Goal: Task Accomplishment & Management: Use online tool/utility

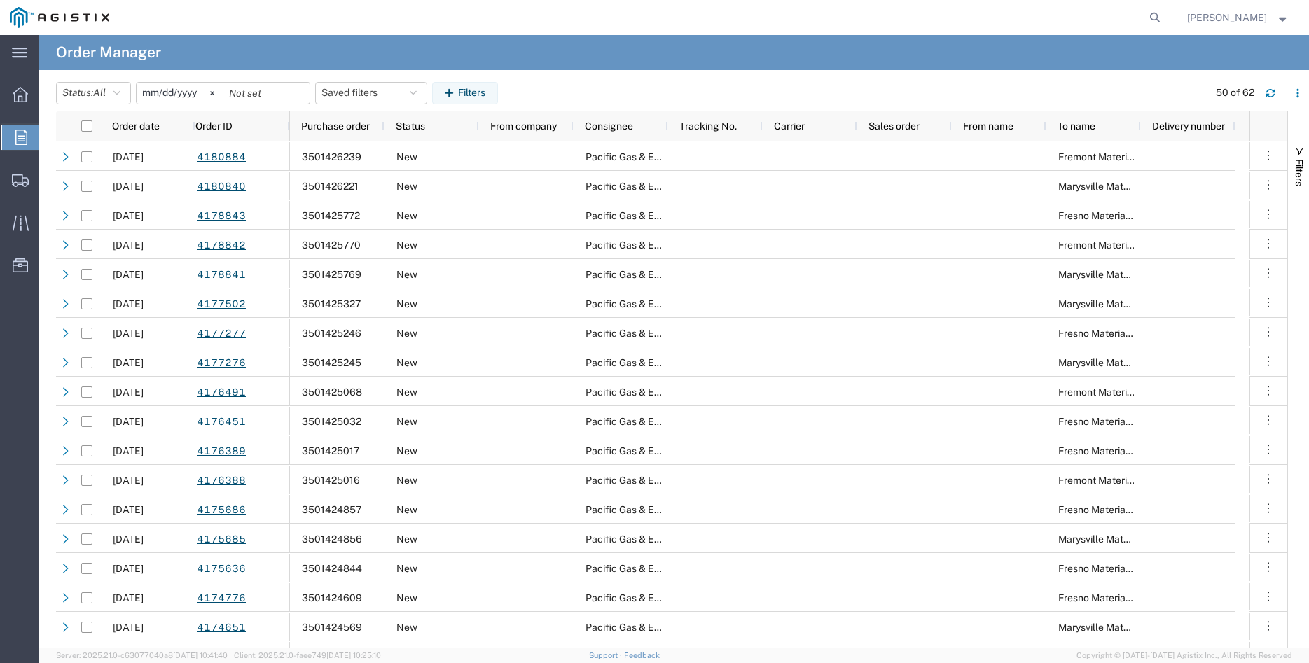
click at [17, 135] on icon at bounding box center [21, 137] width 12 height 15
click at [214, 93] on icon at bounding box center [212, 93] width 4 height 4
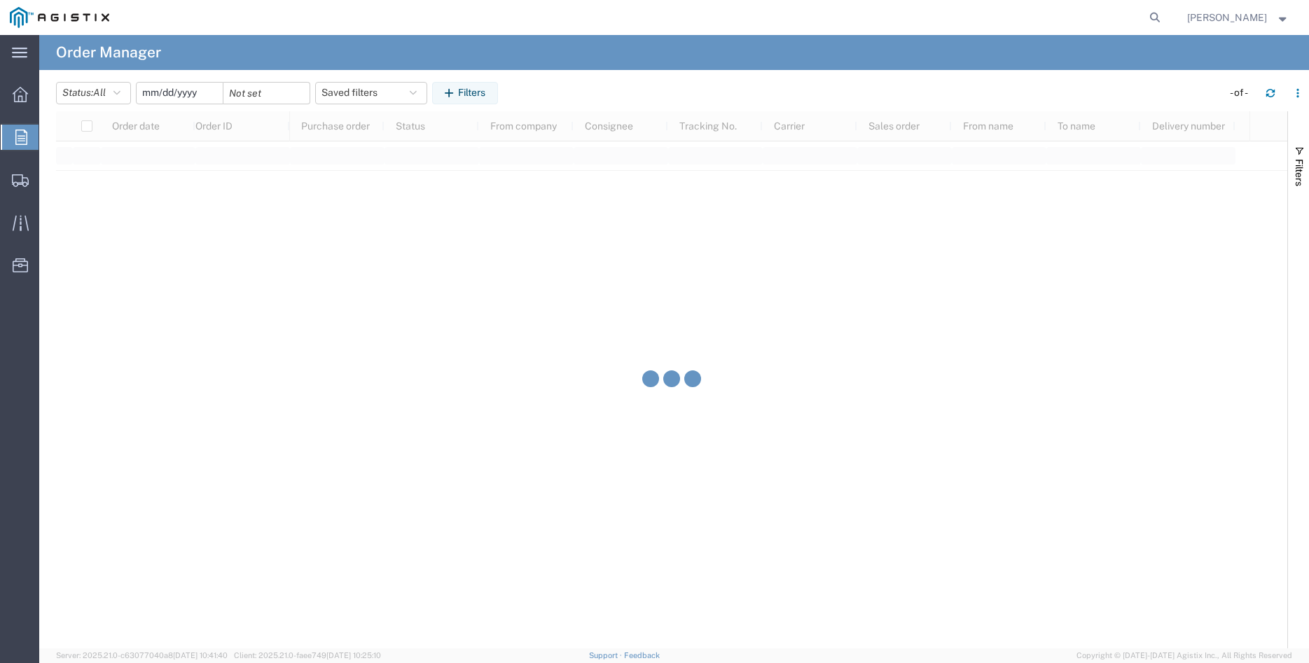
click at [176, 95] on input "date" at bounding box center [180, 93] width 86 height 21
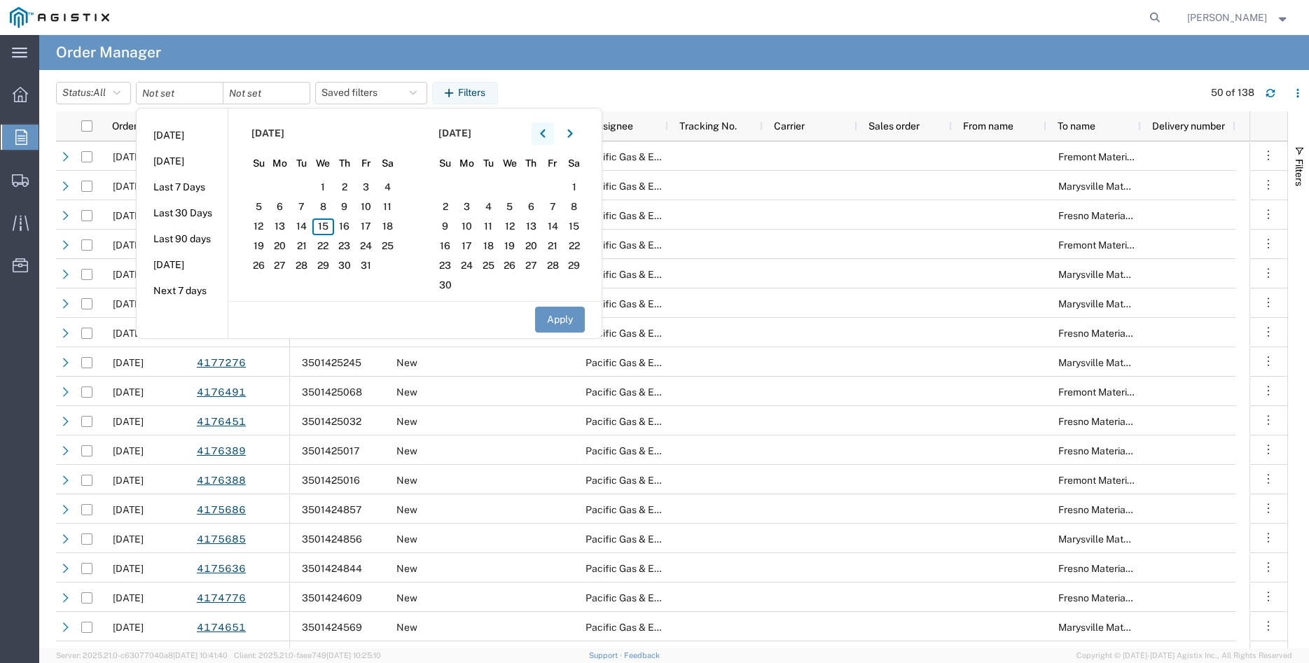
click at [546, 134] on icon "button" at bounding box center [543, 134] width 6 height 10
click at [329, 185] on span "4" at bounding box center [323, 187] width 22 height 17
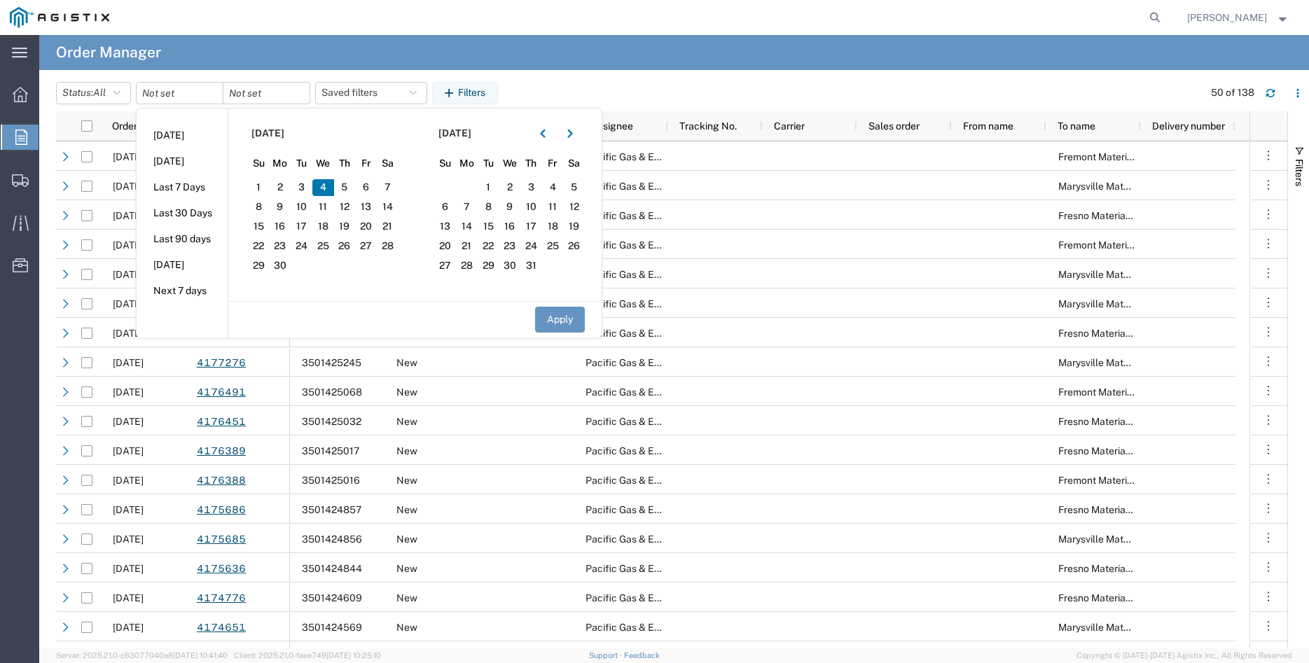
drag, startPoint x: 560, startPoint y: 321, endPoint x: 429, endPoint y: 270, distance: 140.6
click at [557, 320] on button "Apply" at bounding box center [560, 320] width 50 height 26
type input "[DATE]"
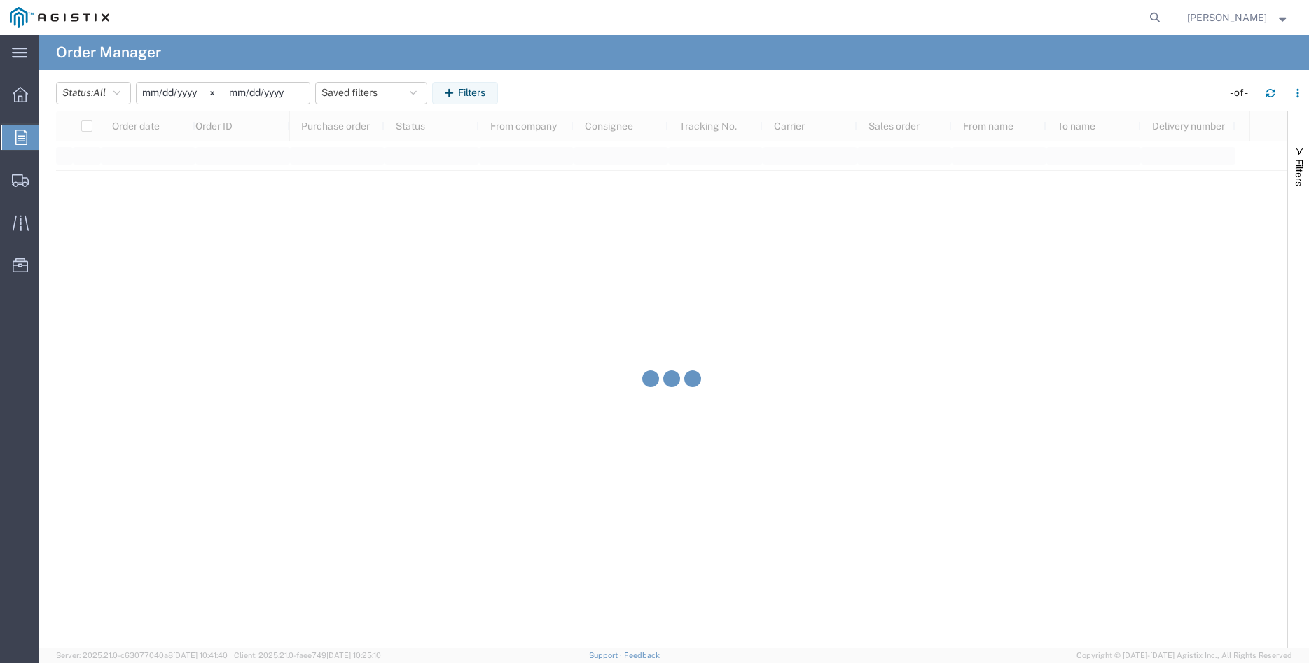
click at [276, 92] on input "date" at bounding box center [266, 93] width 86 height 21
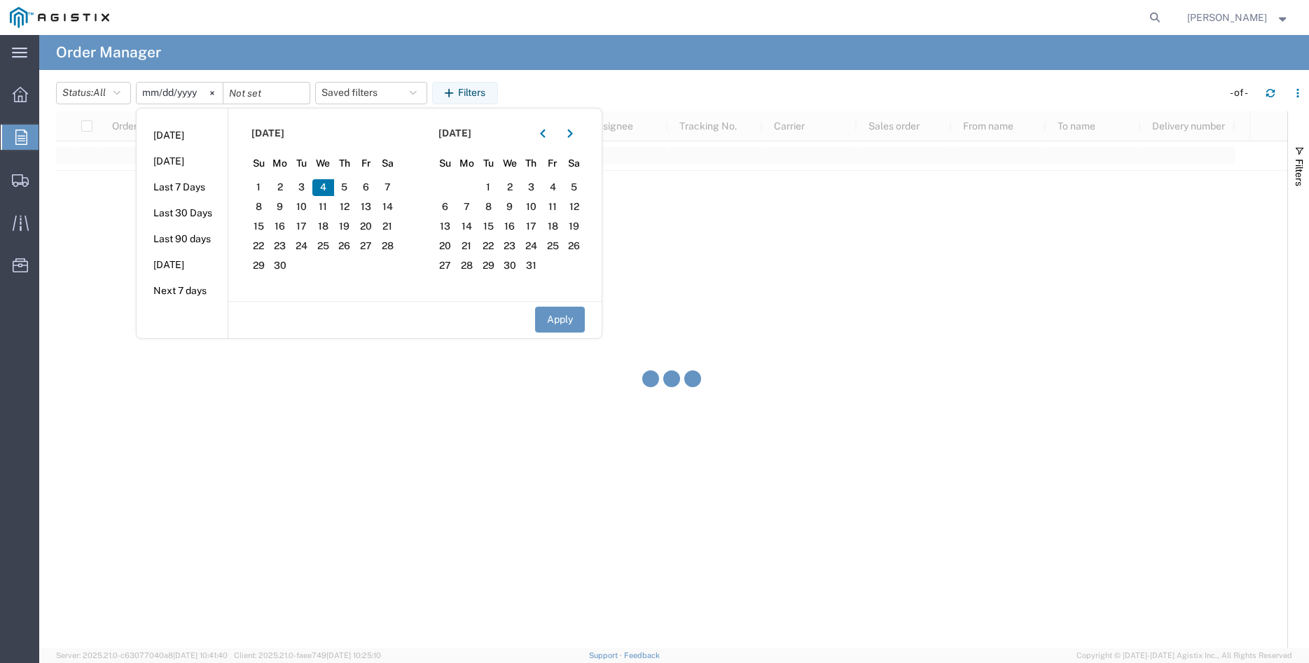
click at [327, 186] on span "4" at bounding box center [323, 187] width 22 height 17
click at [569, 324] on button "Apply" at bounding box center [560, 320] width 50 height 26
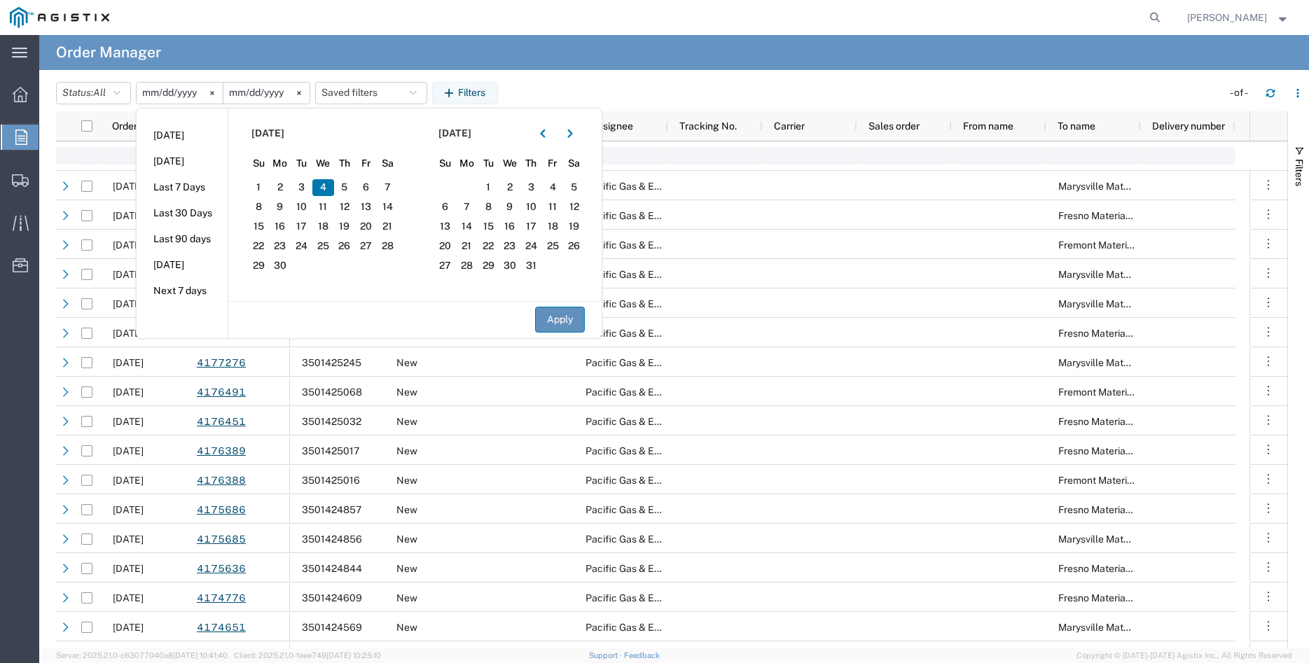
type input "[DATE]"
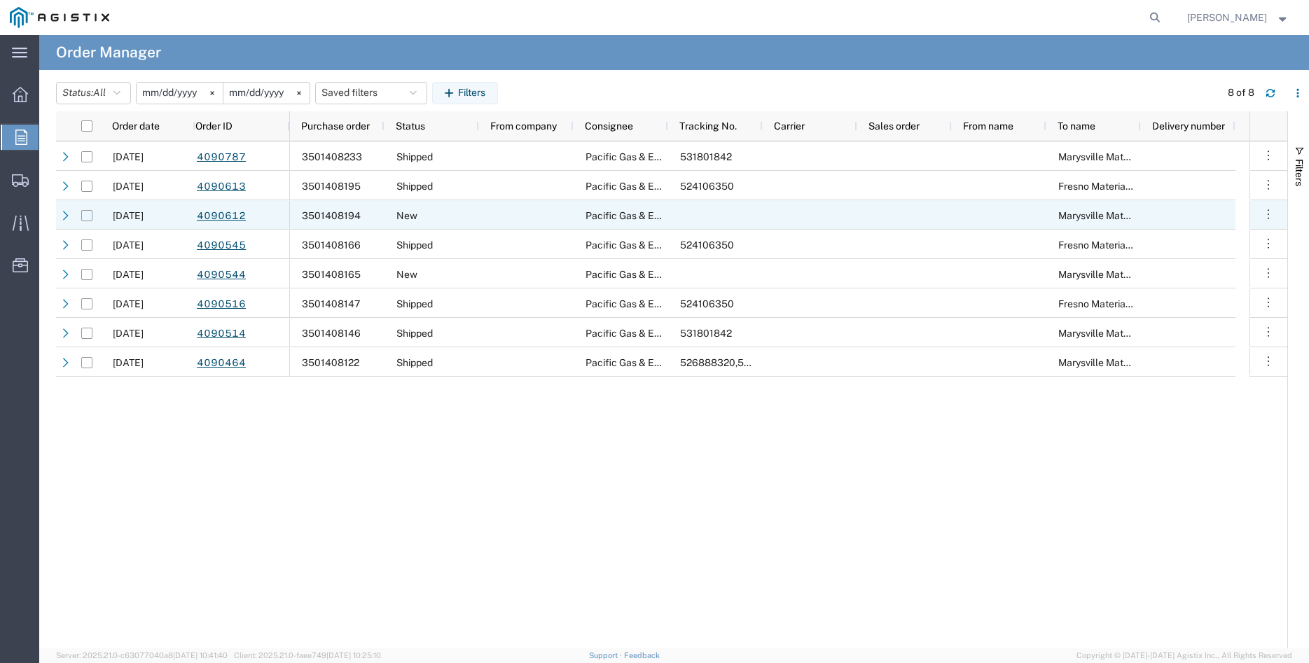
click at [85, 214] on input "Press Space to toggle row selection (unchecked)" at bounding box center [86, 215] width 11 height 11
checkbox input "true"
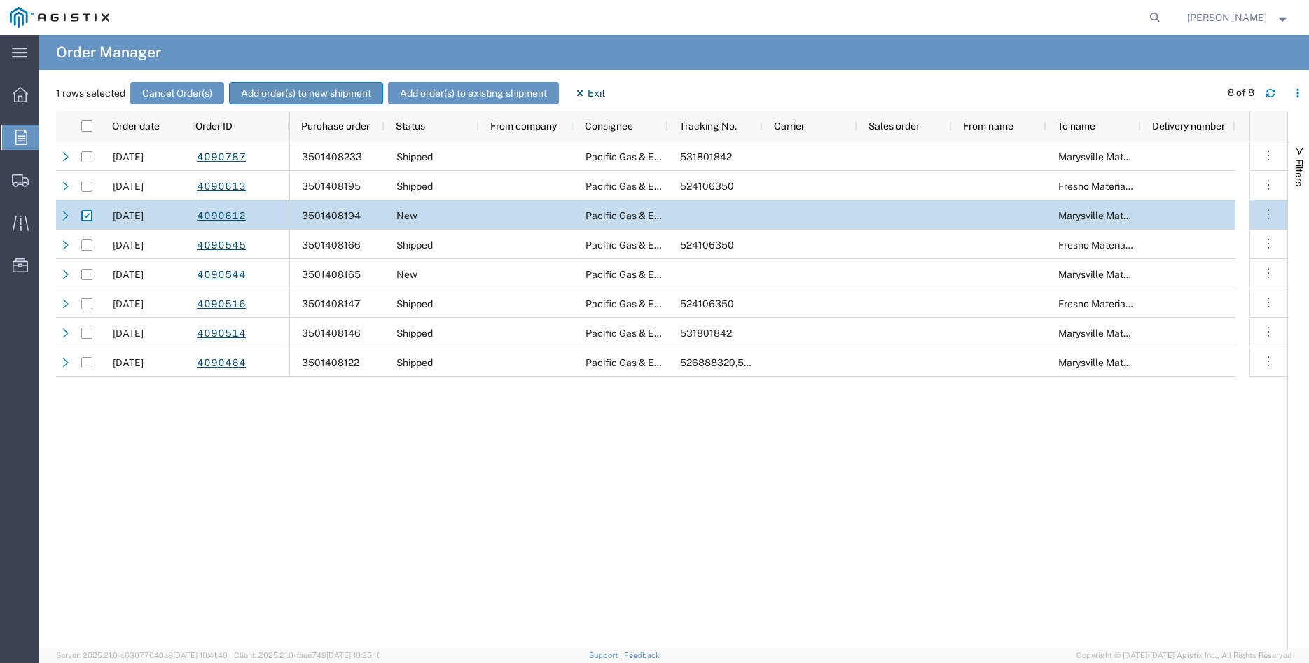
click at [303, 92] on button "Add order(s) to new shipment" at bounding box center [306, 93] width 154 height 22
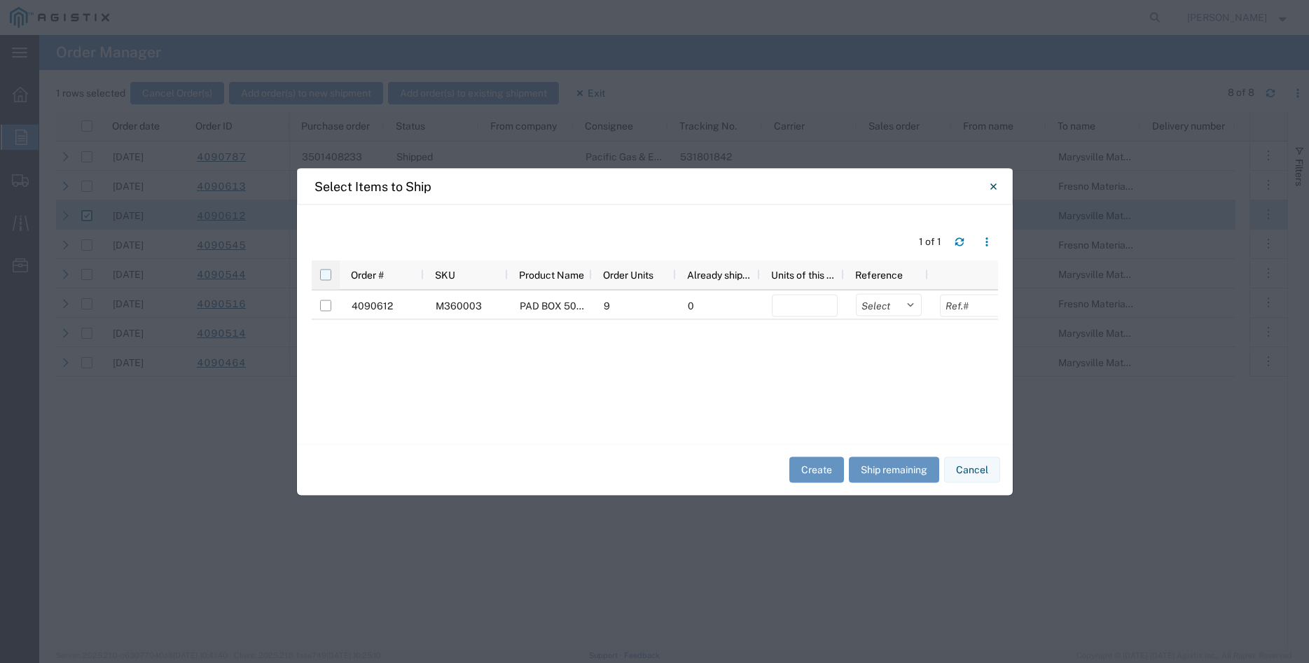
click at [328, 275] on input "checkbox" at bounding box center [325, 274] width 11 height 11
checkbox input "true"
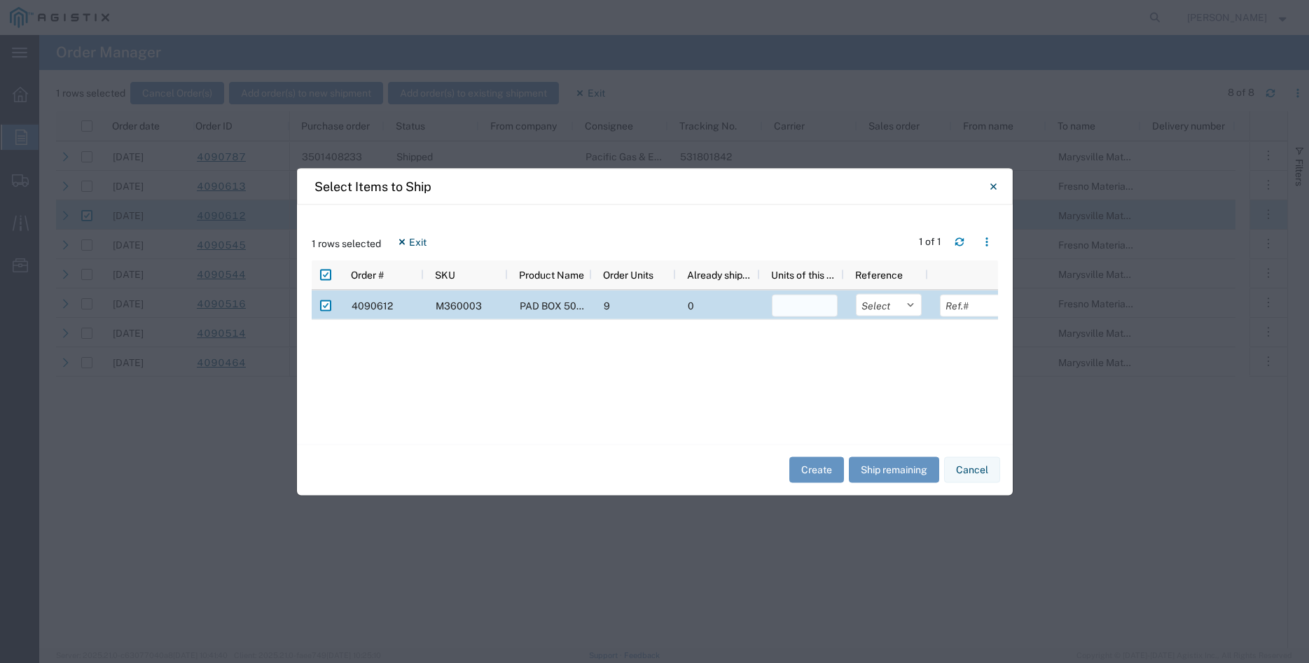
click at [802, 313] on input "number" at bounding box center [805, 305] width 66 height 22
type input "9"
click at [856, 294] on select "Select Purchase Order Delivery Number" at bounding box center [889, 305] width 66 height 22
select select "PURCHORD"
click option "Purchase Order" at bounding box center [0, 0] width 0 height 0
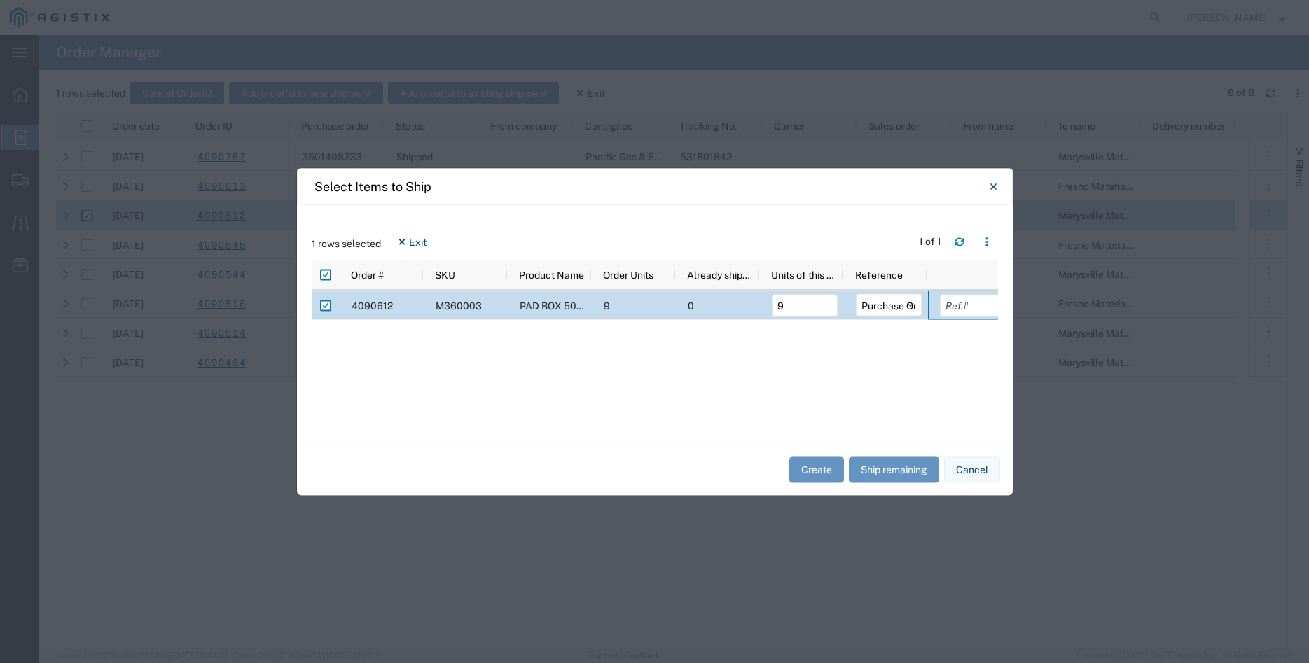
click at [971, 294] on div at bounding box center [970, 304] width 84 height 29
click at [965, 305] on input "text" at bounding box center [973, 305] width 66 height 22
type input "6465.24"
click at [797, 474] on button "Create" at bounding box center [817, 470] width 55 height 26
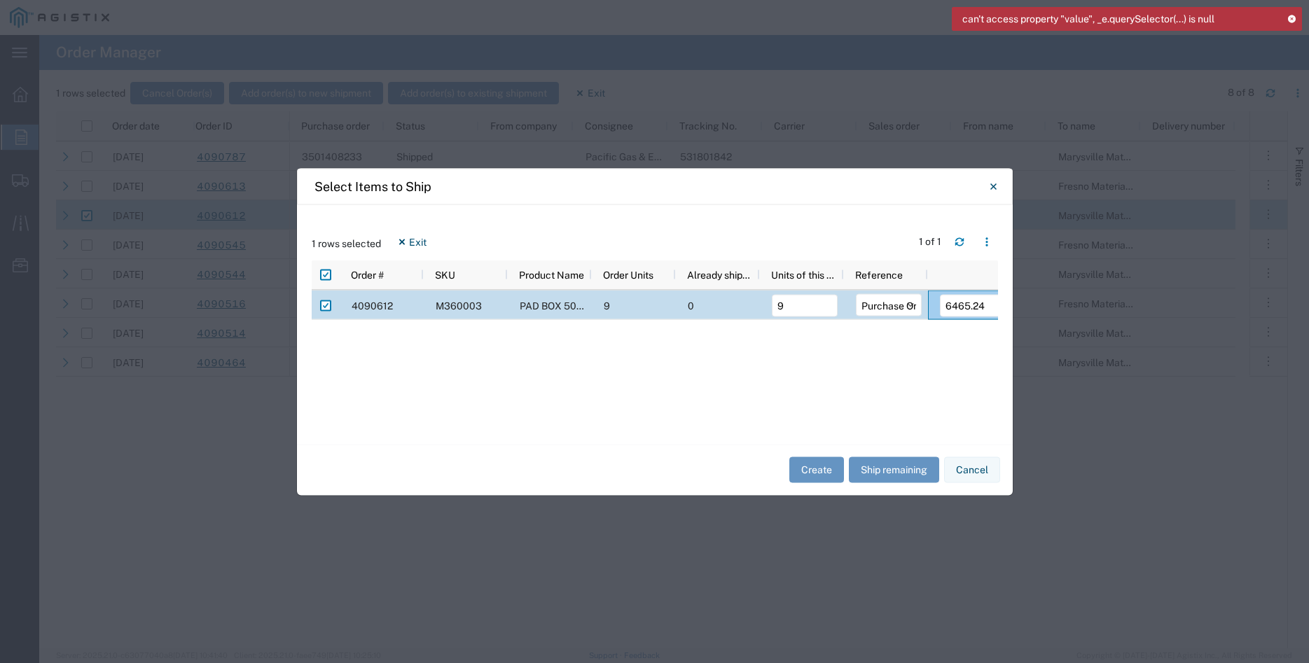
click at [1289, 23] on div "can't access property "value", _e.querySelector(...) is null" at bounding box center [1127, 19] width 350 height 24
click at [1294, 22] on icon at bounding box center [1292, 19] width 10 height 8
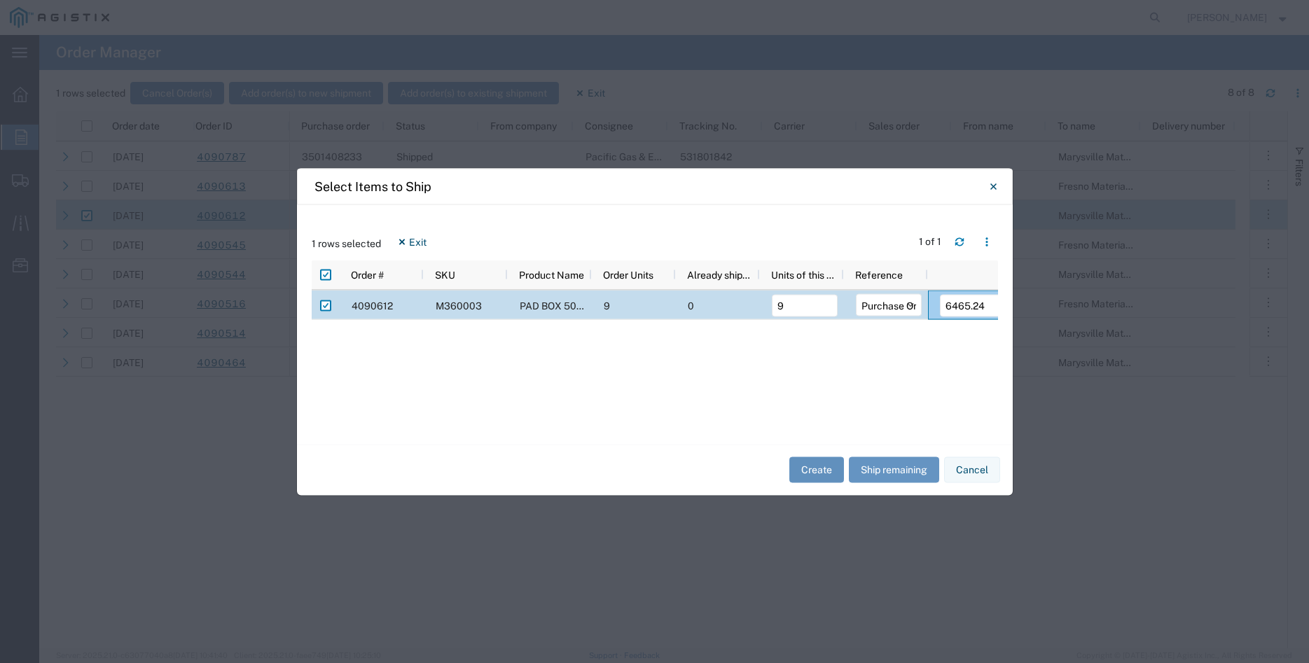
click at [822, 470] on button "Create" at bounding box center [817, 470] width 55 height 26
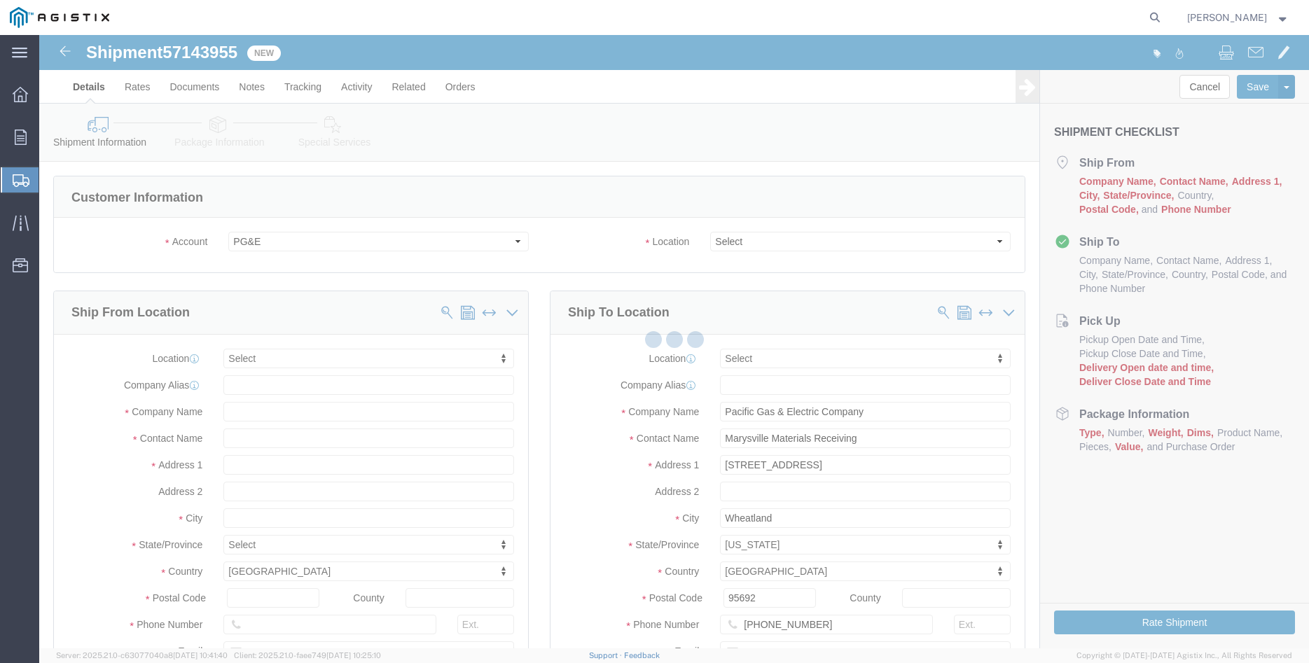
select select
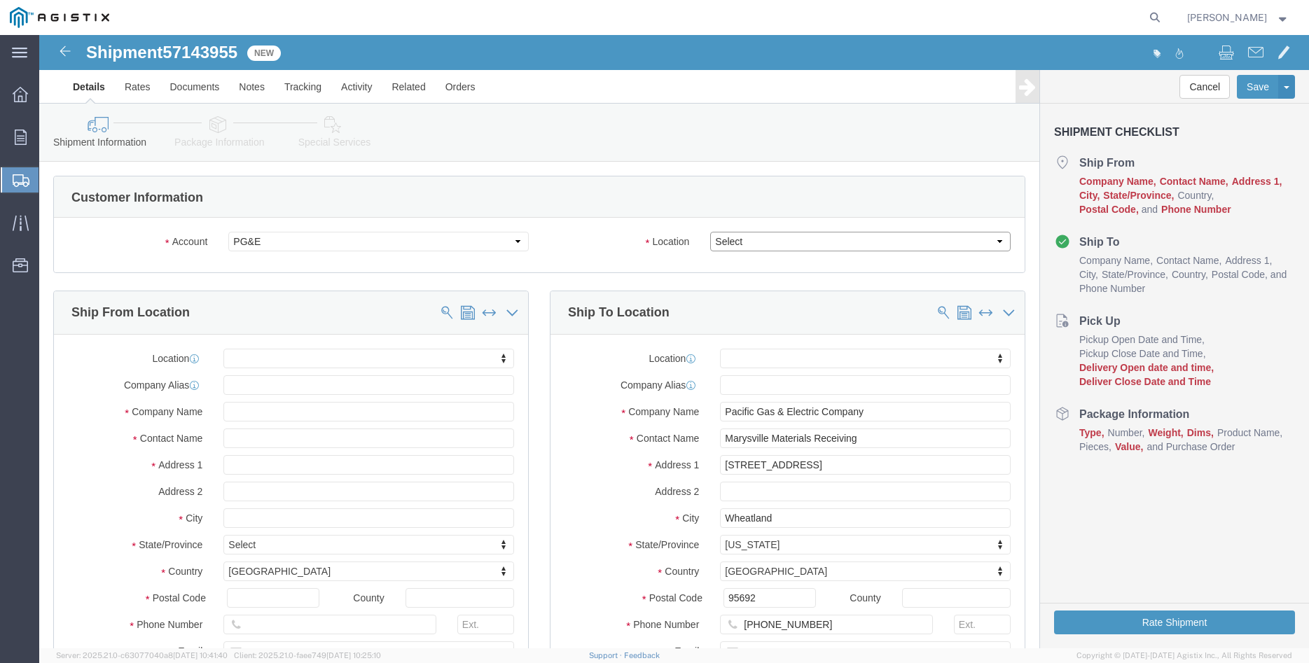
click select "Select All Others [GEOGRAPHIC_DATA] [GEOGRAPHIC_DATA] [GEOGRAPHIC_DATA] [GEOGRA…"
select select "19996"
click option "Wheatland [GEOGRAPHIC_DATA]"
click body "Shipment 57143955 New Details Rates Documents Notes Tracking Activity Related O…"
select select "MYPROFILE"
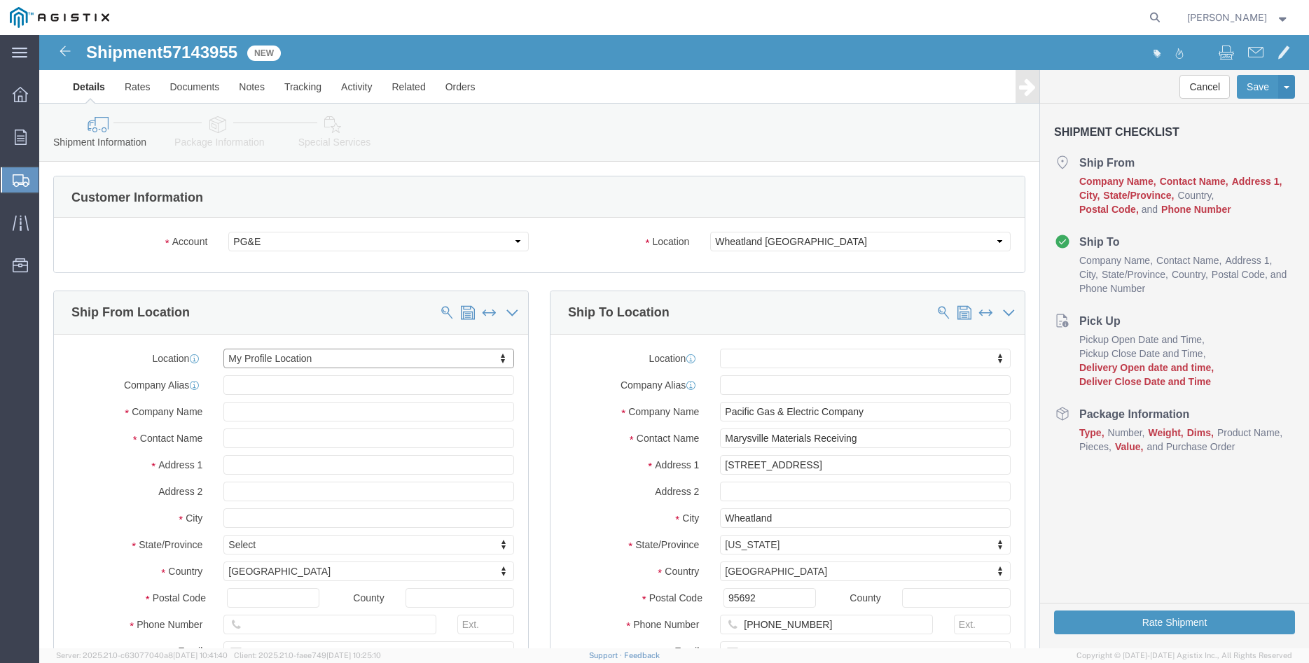
type input "305 [PERSON_NAME] DANCER DR"
type input "95377"
type input "[PHONE_NUMBER]"
type input "[PERSON_NAME][EMAIL_ADDRESS][DOMAIN_NAME]"
checkbox input "true"
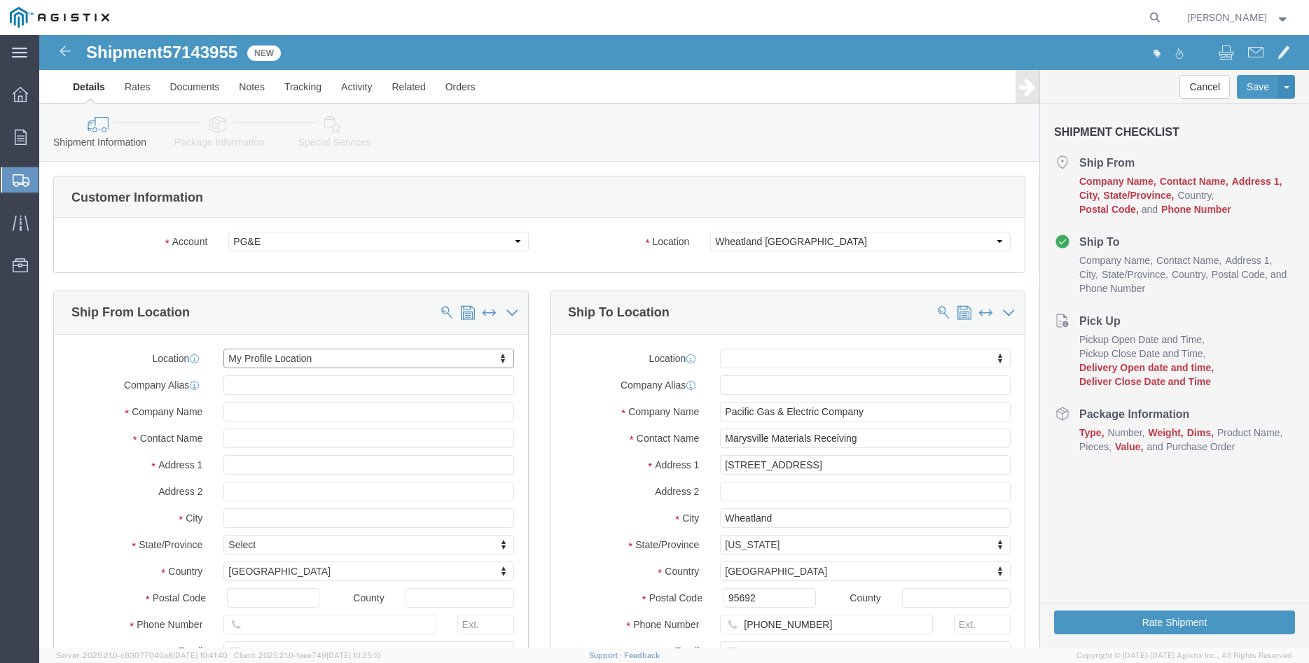
type input "[PERSON_NAME] Iron Works Inc"
type input "[PERSON_NAME]"
select select "CA"
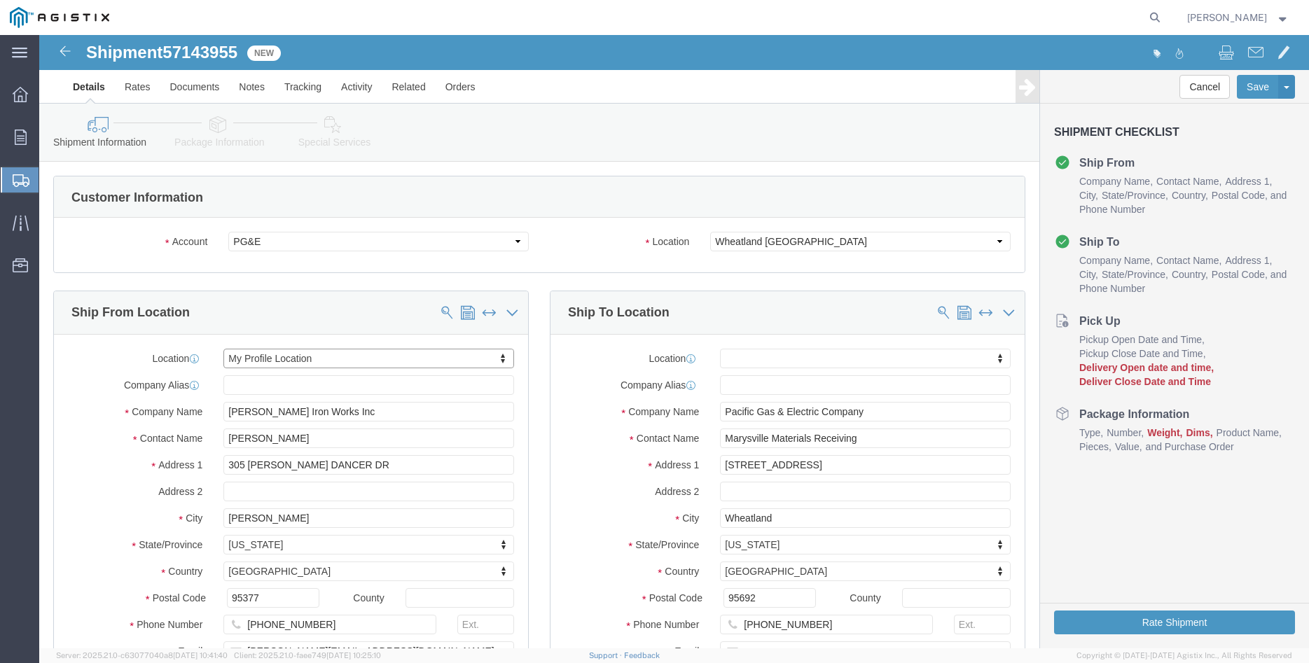
click div "Ship From Location Location My Profile Location My Profile Location (OBSOLETE) …"
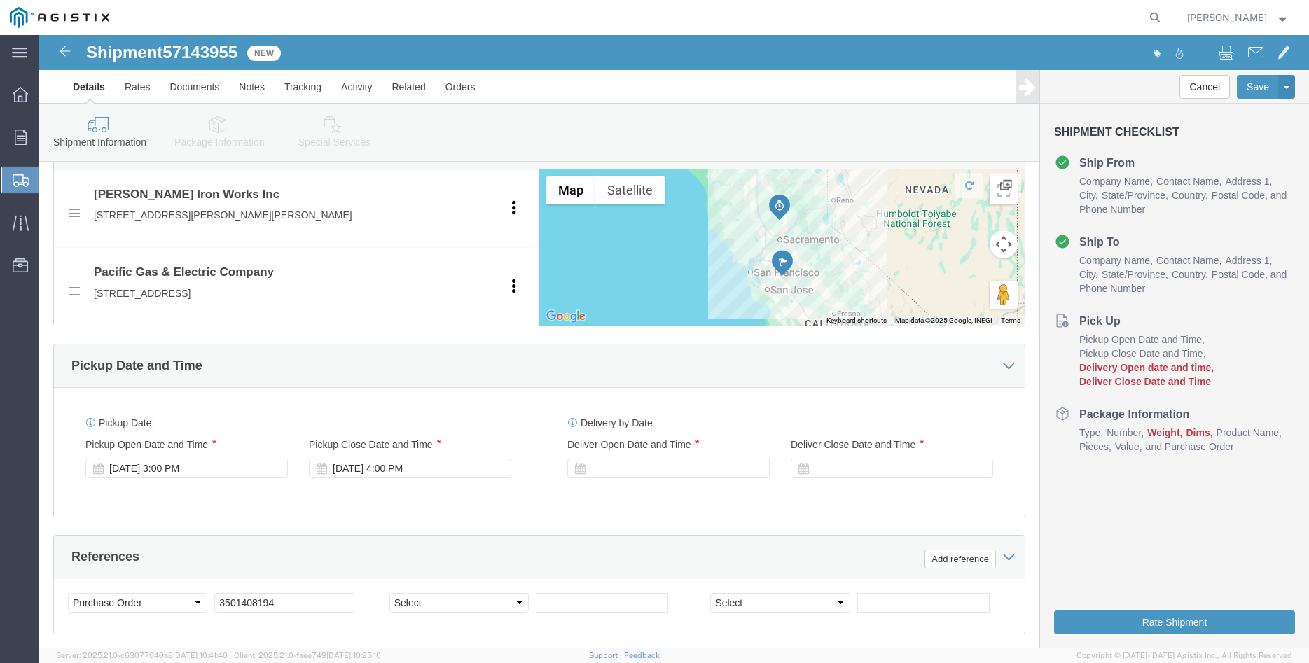
scroll to position [715, 0]
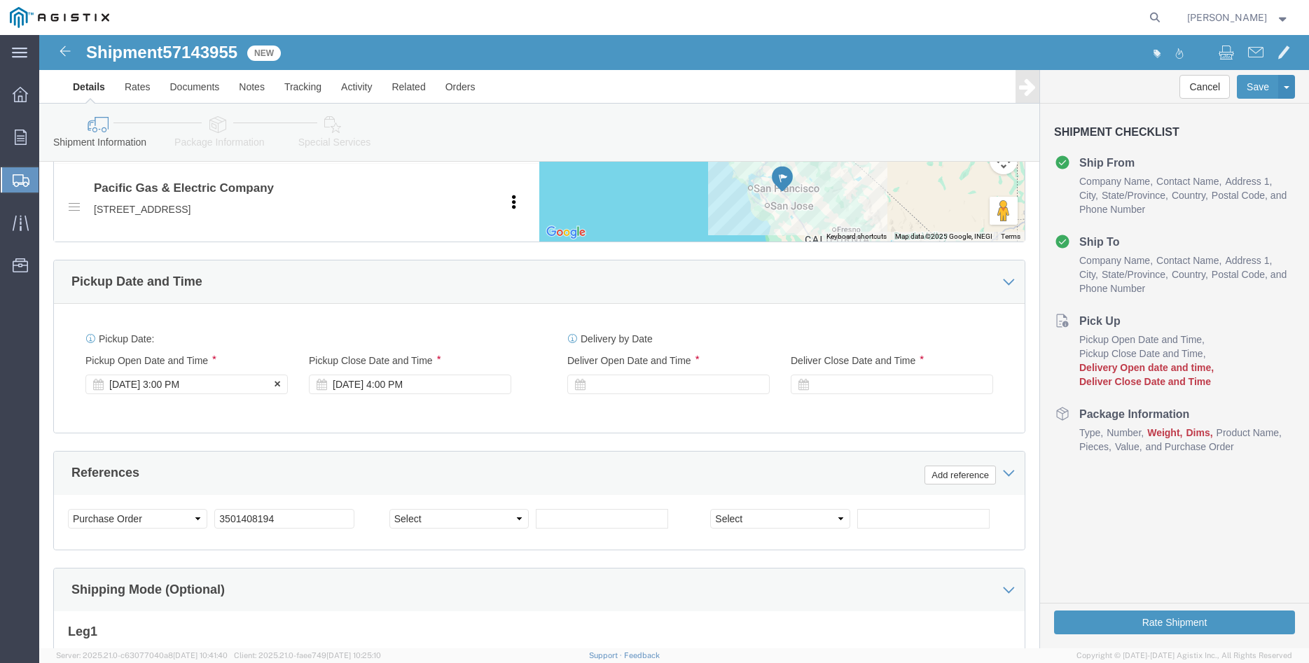
click div "[DATE] 3:00 PM"
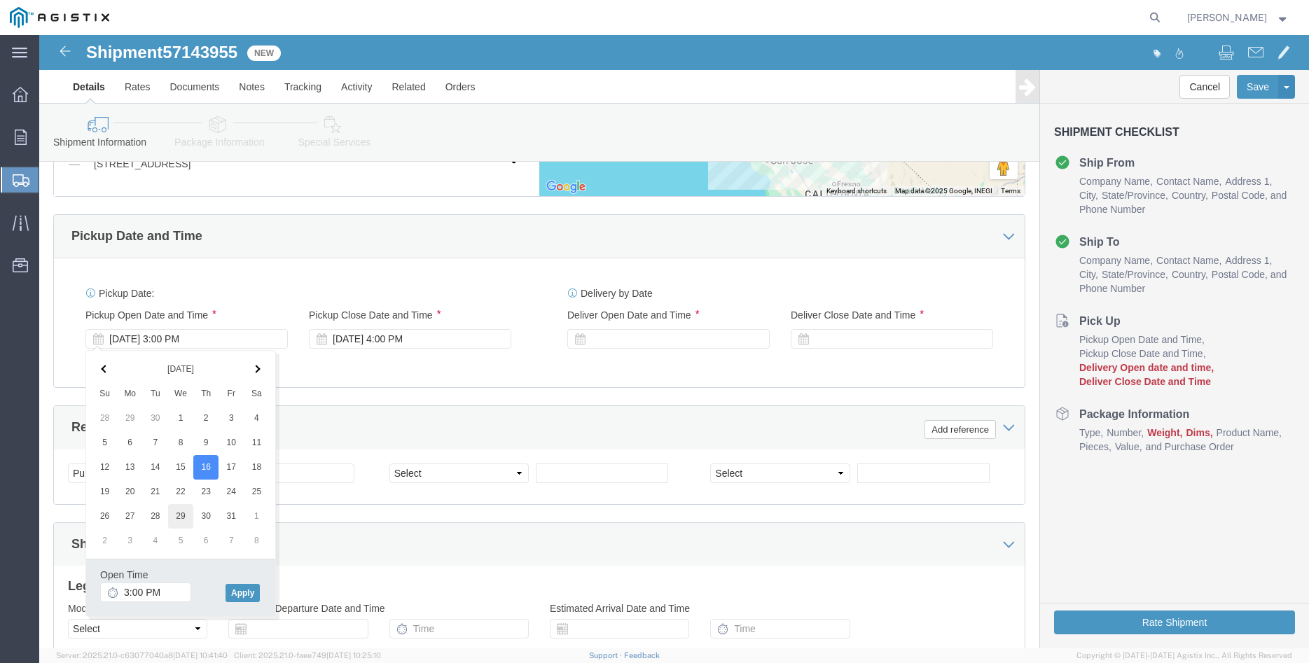
scroll to position [786, 0]
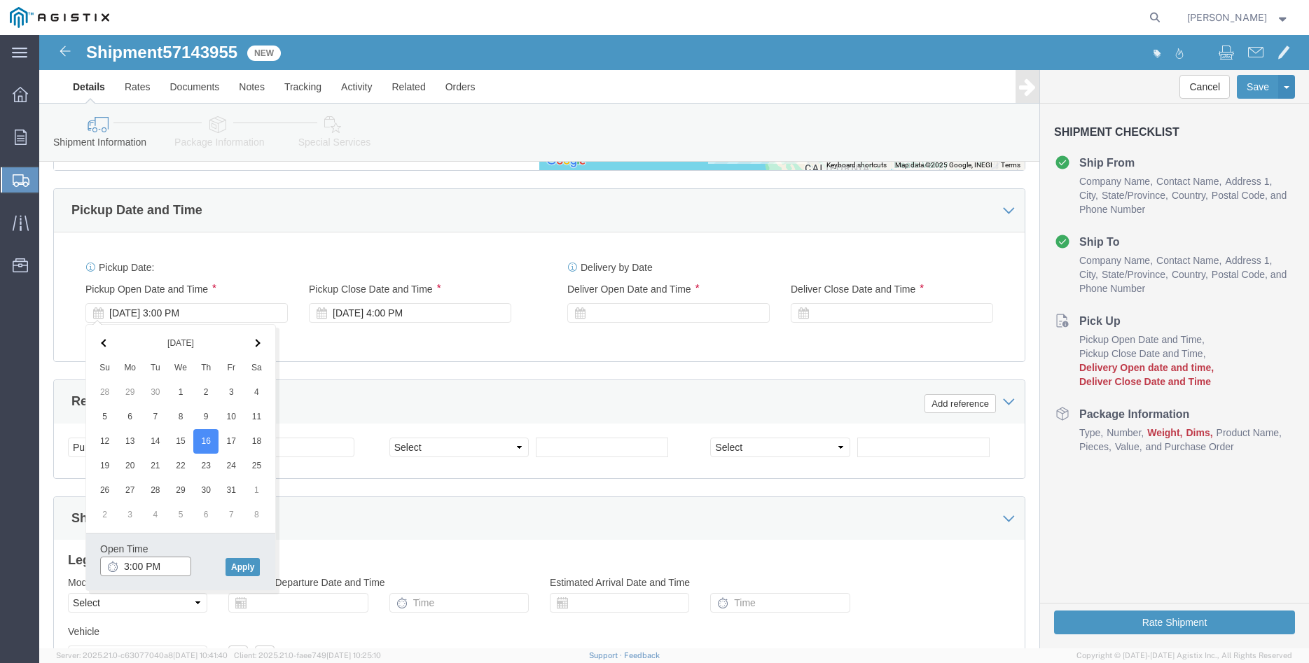
click input "3:00 PM"
type input "8:00 AM"
click button "Apply"
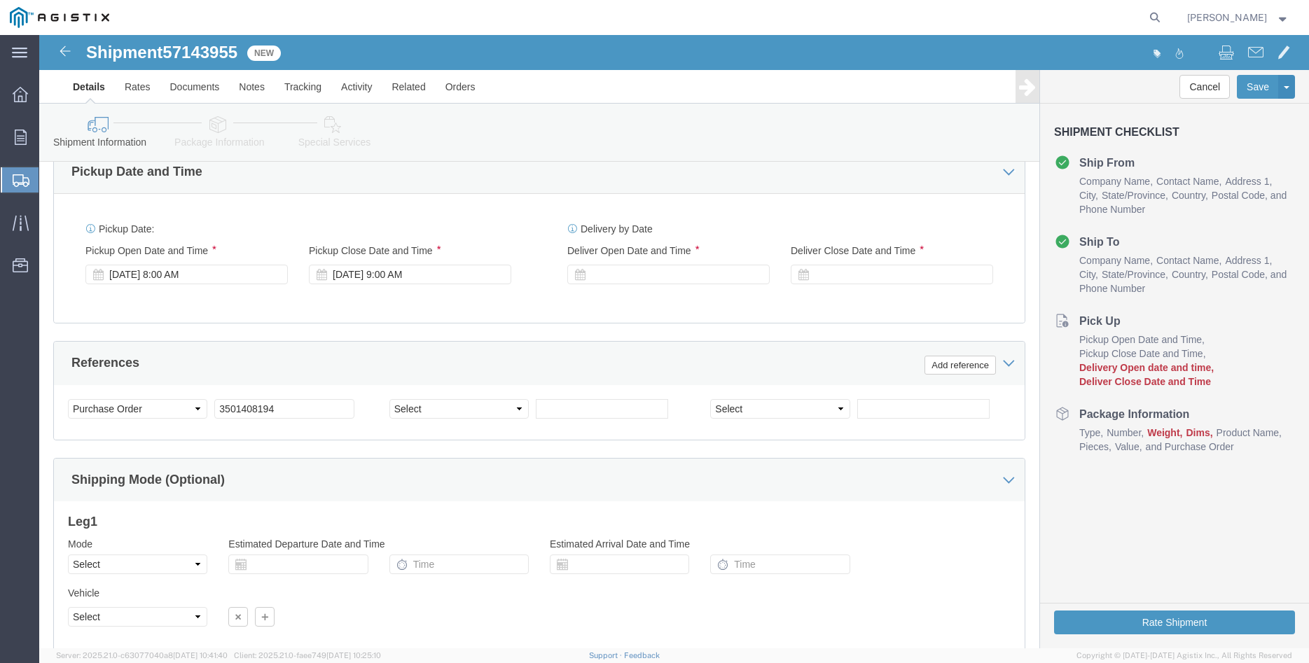
scroll to position [857, 0]
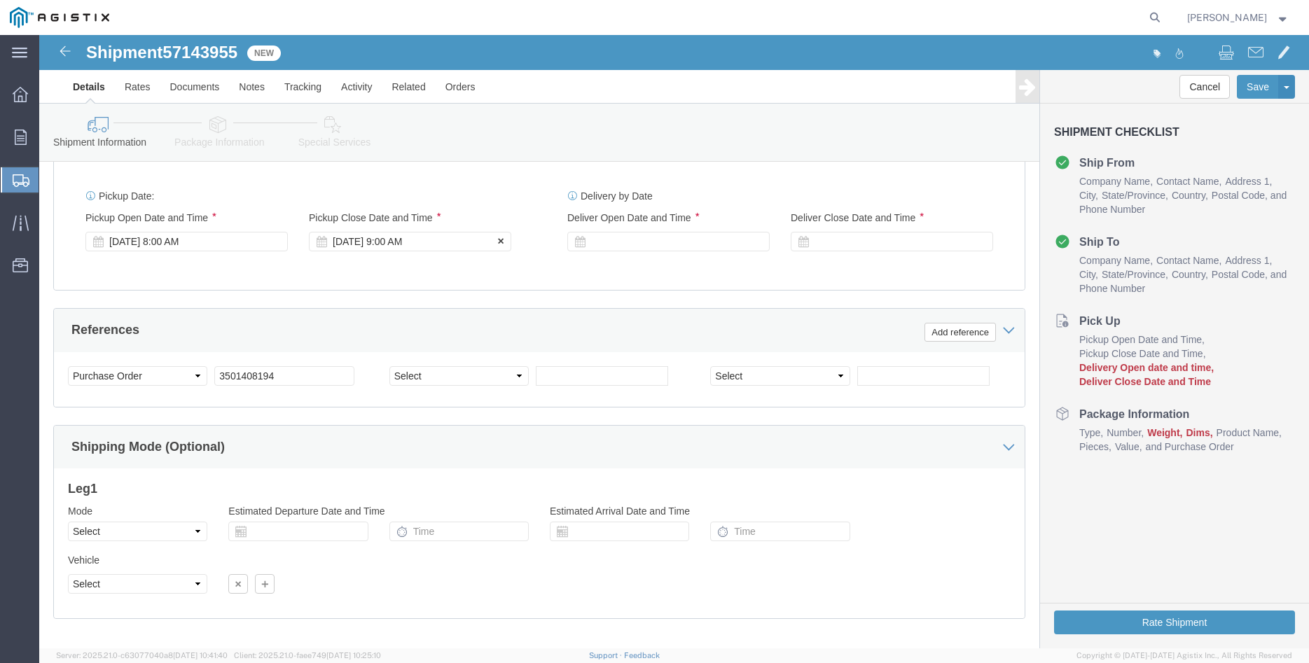
click div "[DATE] 9:00 AM"
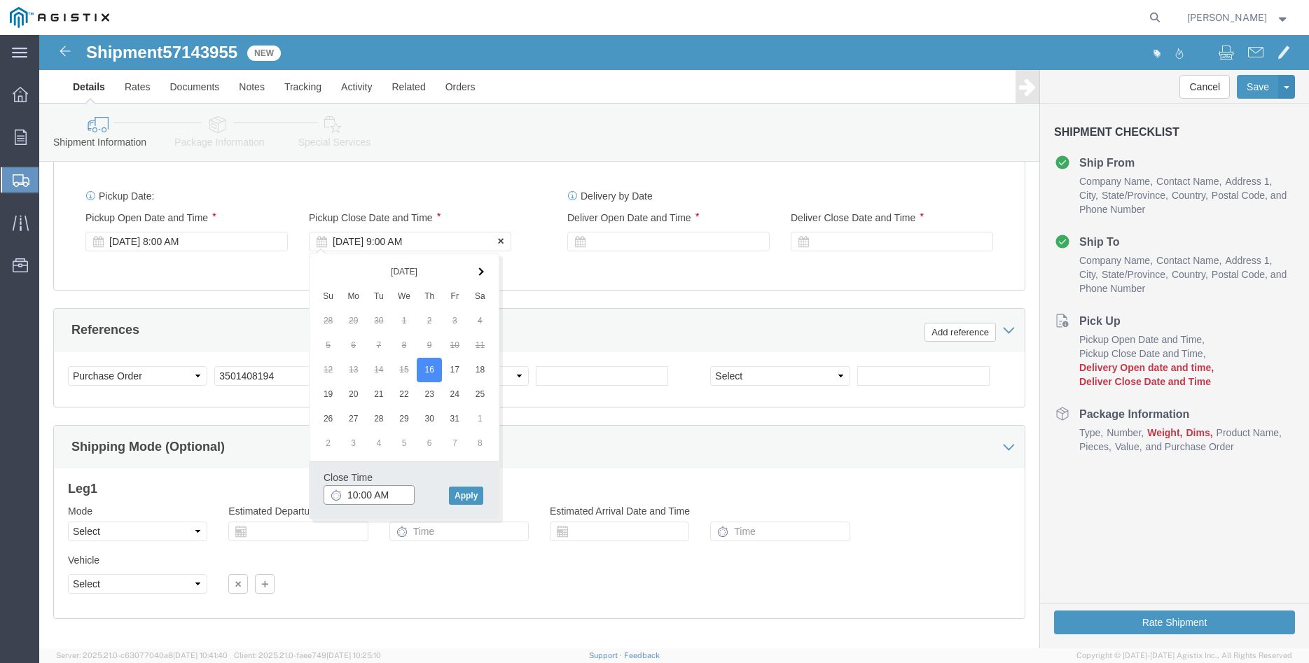
type input "10:00 AM"
click button "Apply"
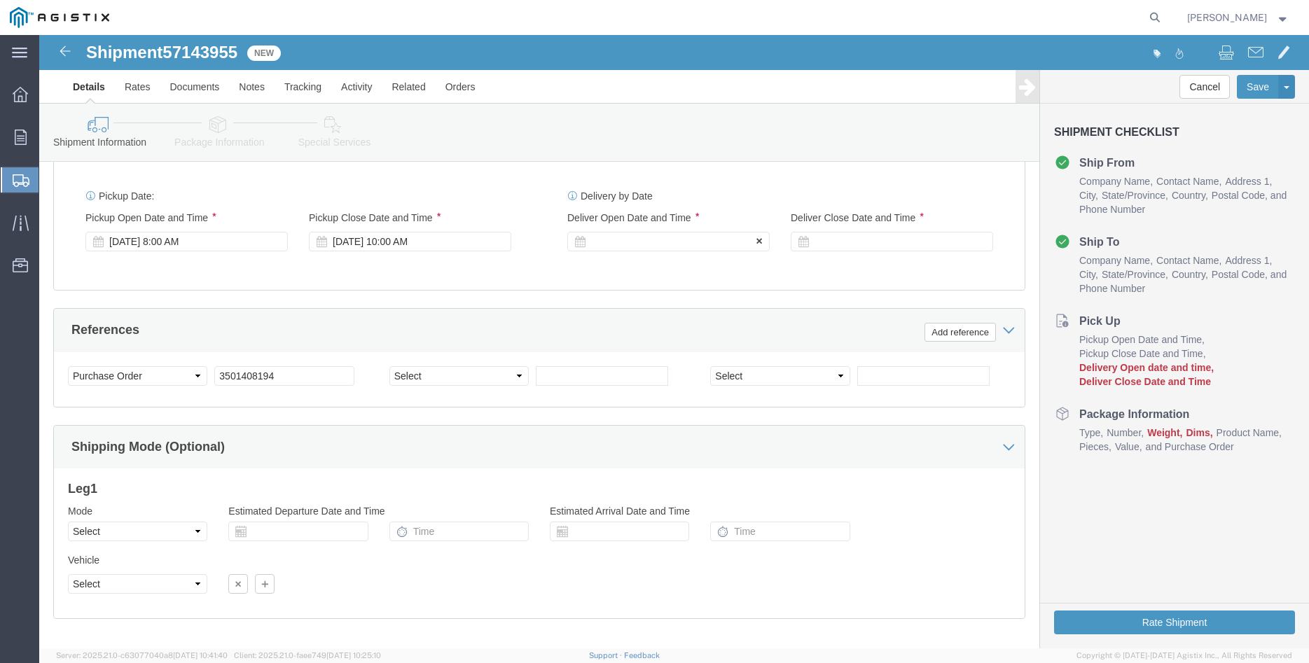
click div
click button "Apply"
click div
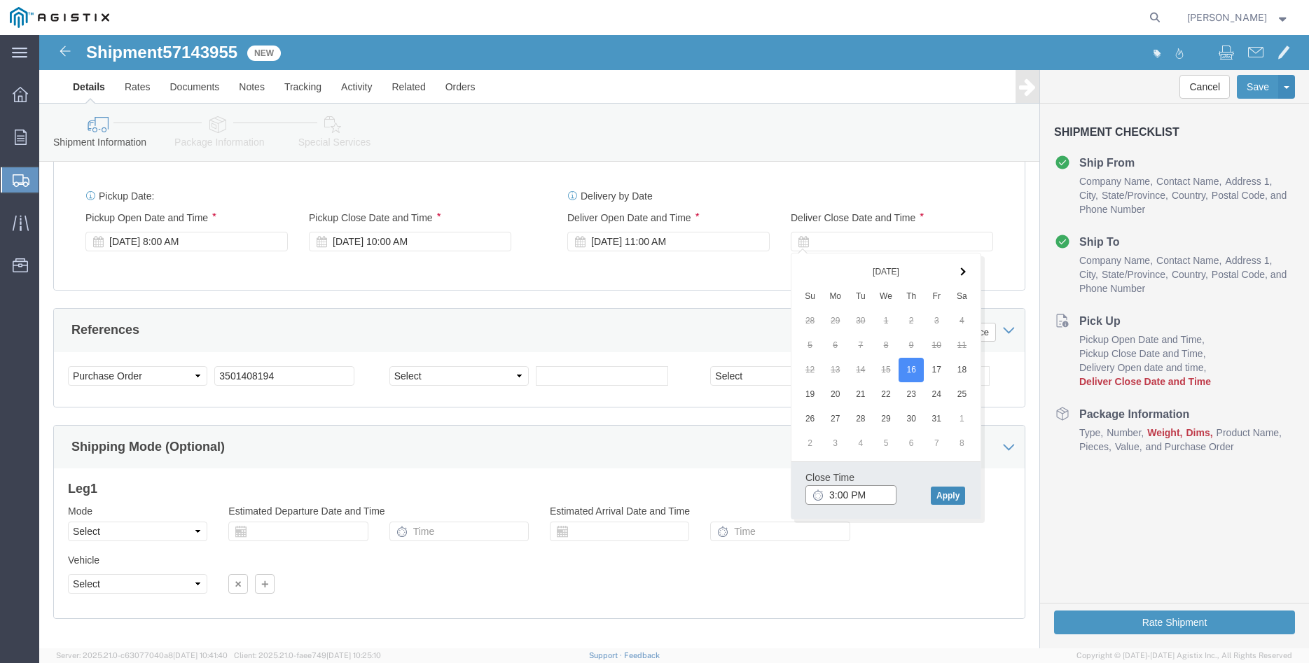
type input "3:00 PM"
click button "Apply"
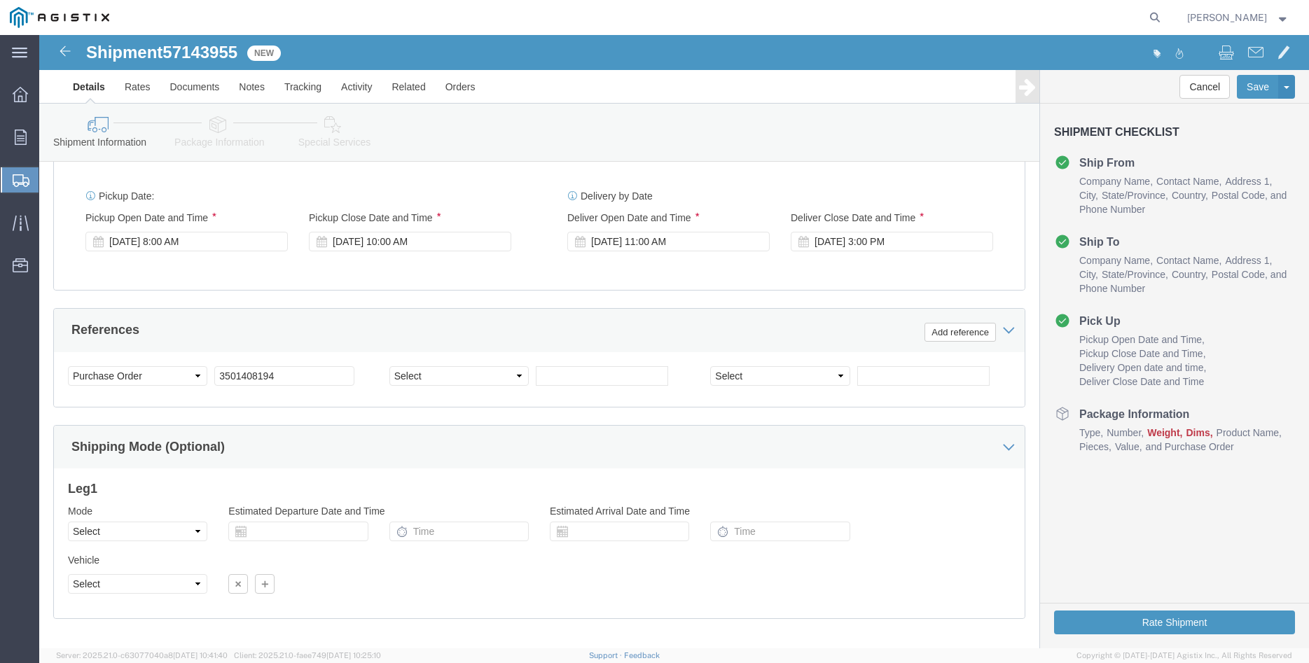
click div "Please fix the following errors Customer Information Account Select [PERSON_NAM…"
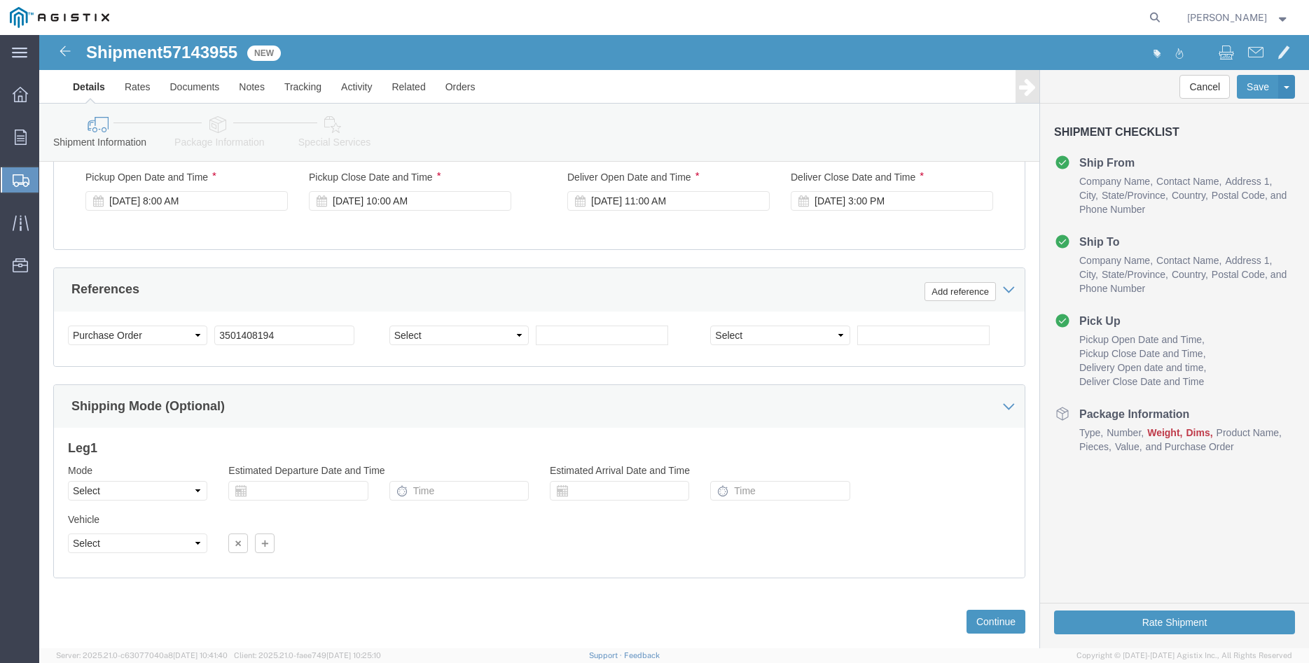
scroll to position [925, 0]
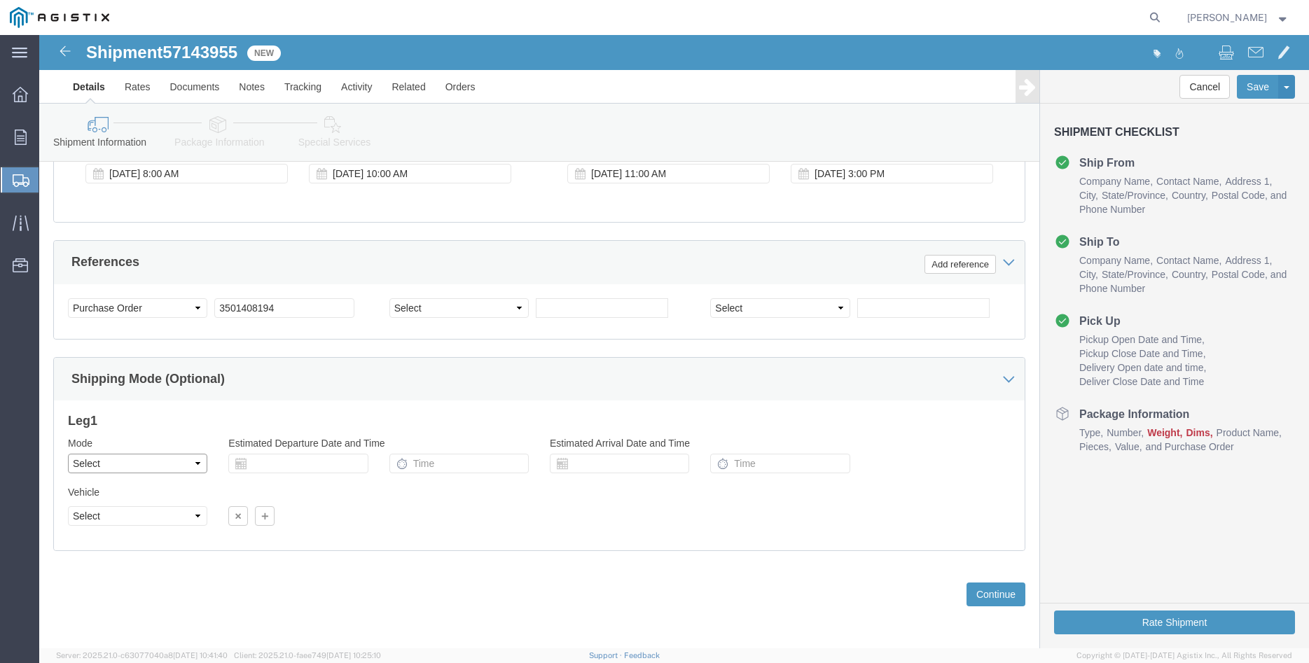
click select "Select Air Less than Truckload Multi-Leg Ocean Freight Rail Small Parcel Truckl…"
select select "TL"
click option "Truckload"
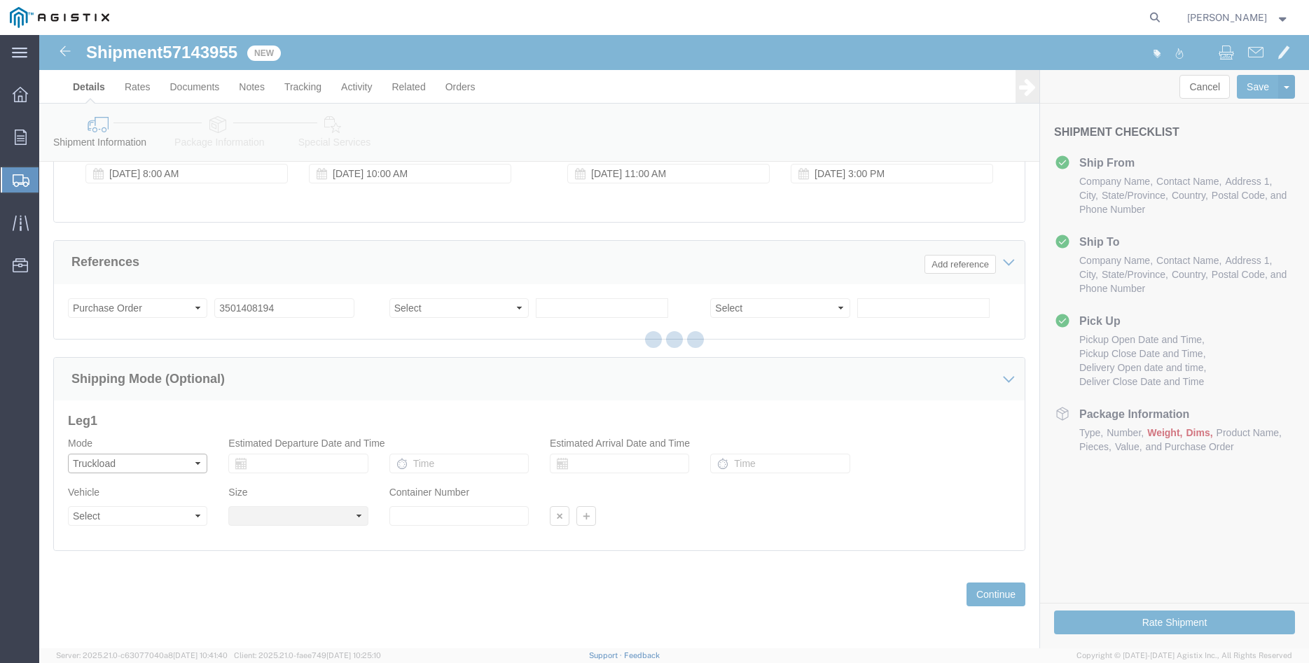
select select
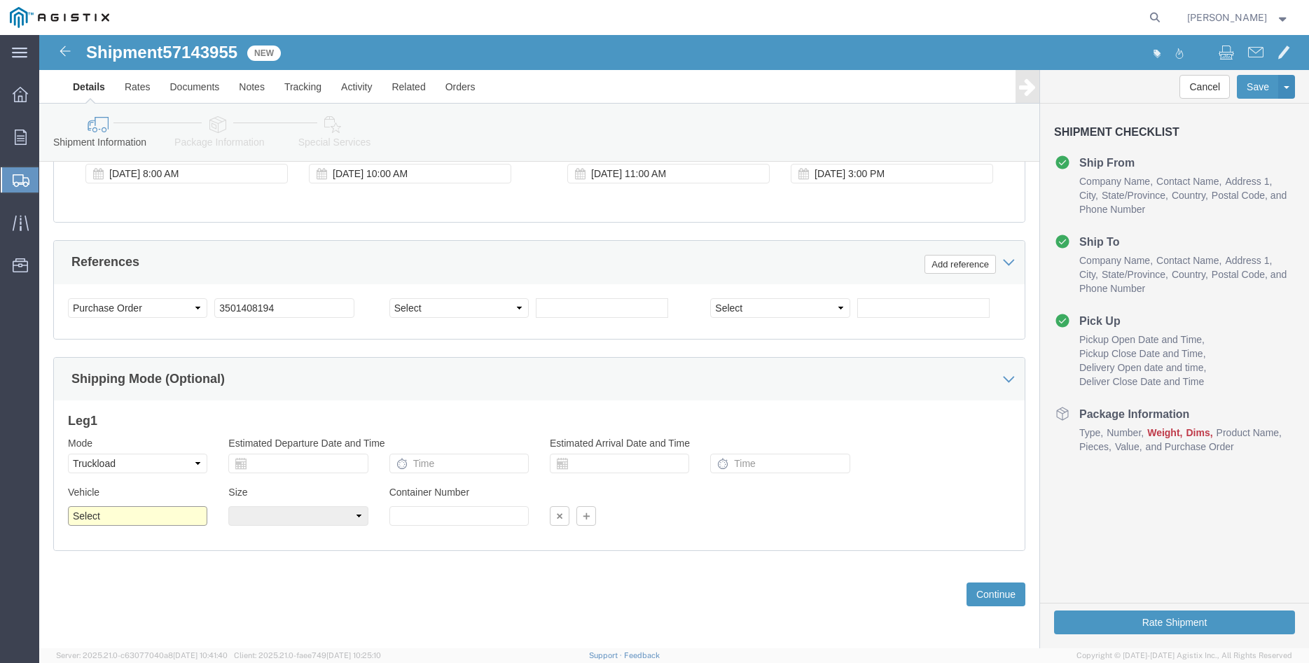
click select "Select 1-Ton (PSS) 10 Wheel 10 Yard Dump Truck 20 Yard Dump Truck Bobtail Botto…"
select select "FLBD"
click option "Flat Bed"
click select "Select 35 Feet 20 Feet 28 Feet 53 Feet 40 Feet 48 Feet"
select select "20FT"
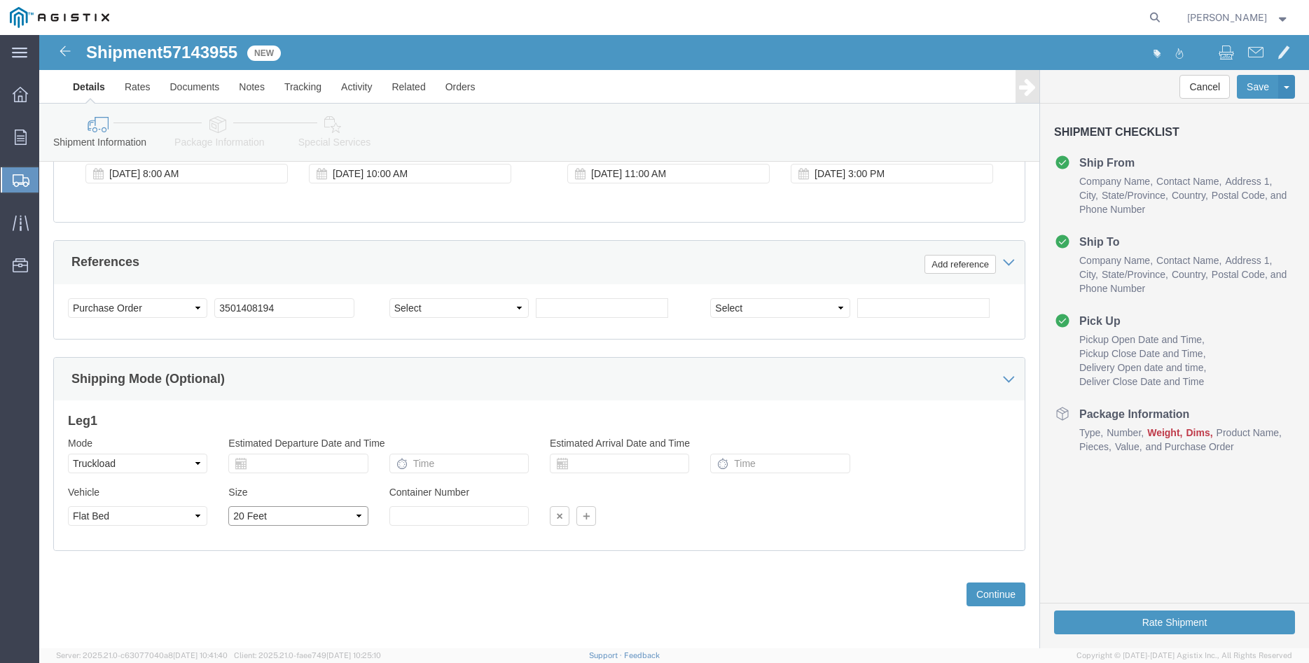
click option "20 Feet"
click div "Previous Continue"
click button "Continue"
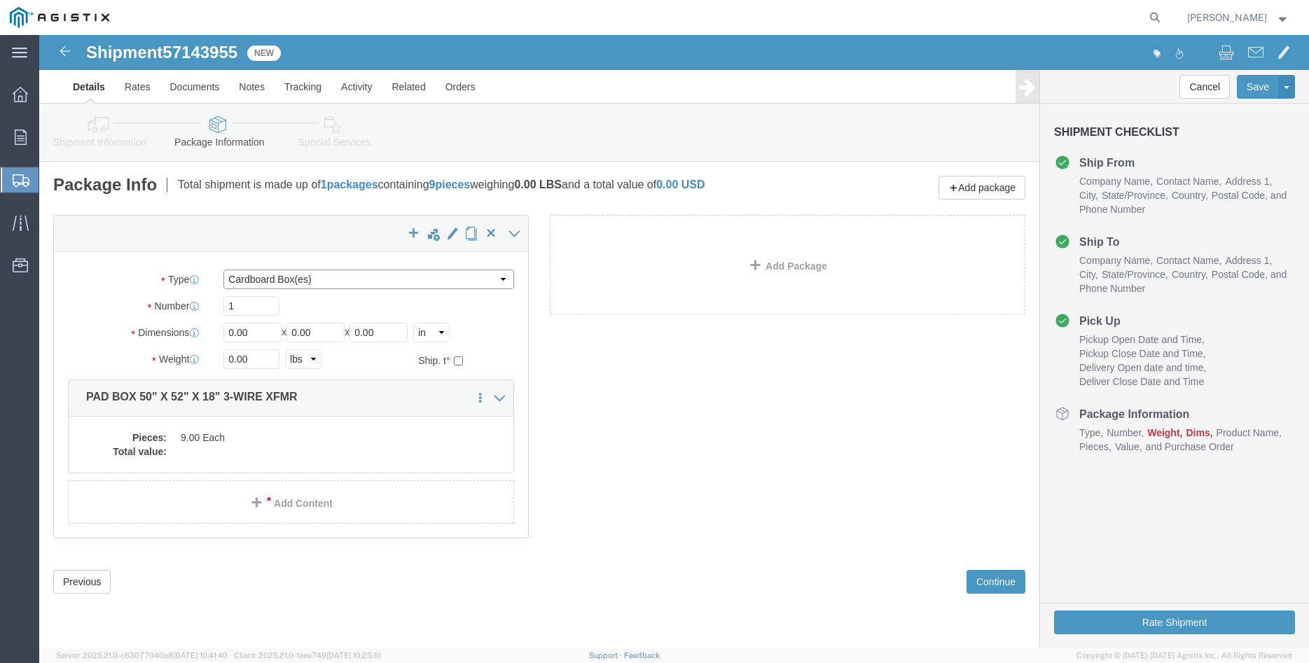
click select "Select Bulk Bundle(s) Cardboard Box(es) Carton(s) Crate(s) Drum(s) (Fiberboard)…"
select select "PONS"
click option "Pallet(s) Oversized (Not Stackable)"
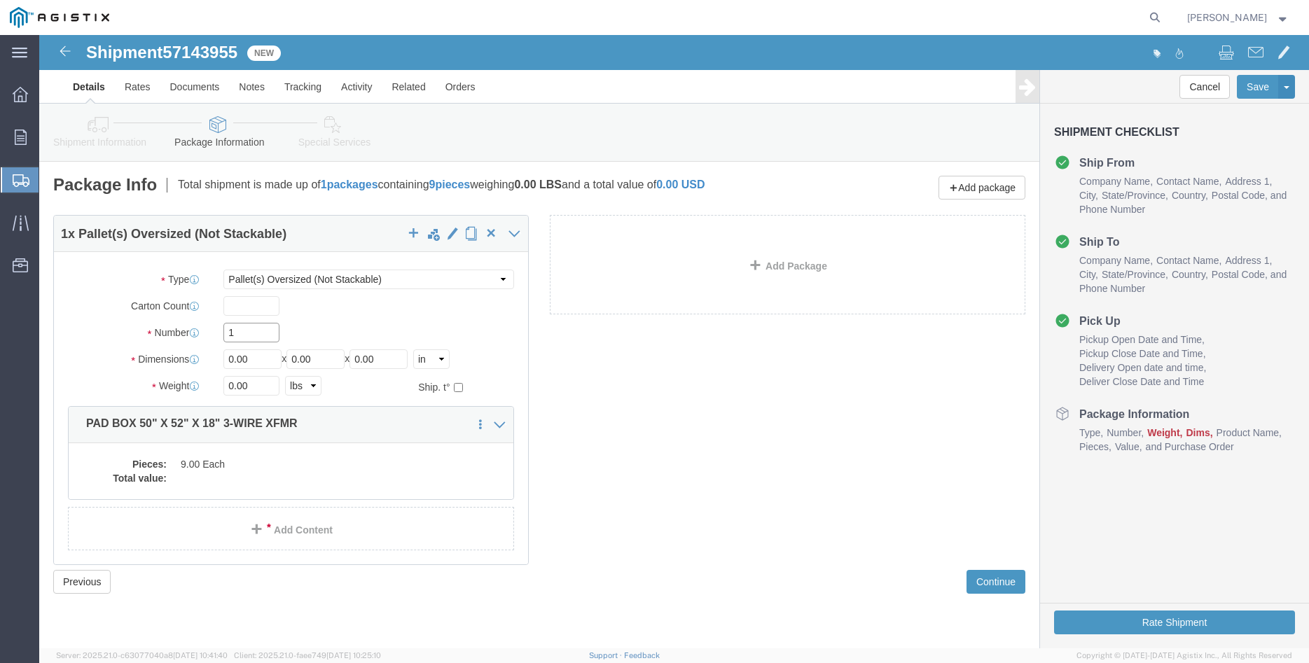
click input "1"
type input "3"
type input "64"
type input "66"
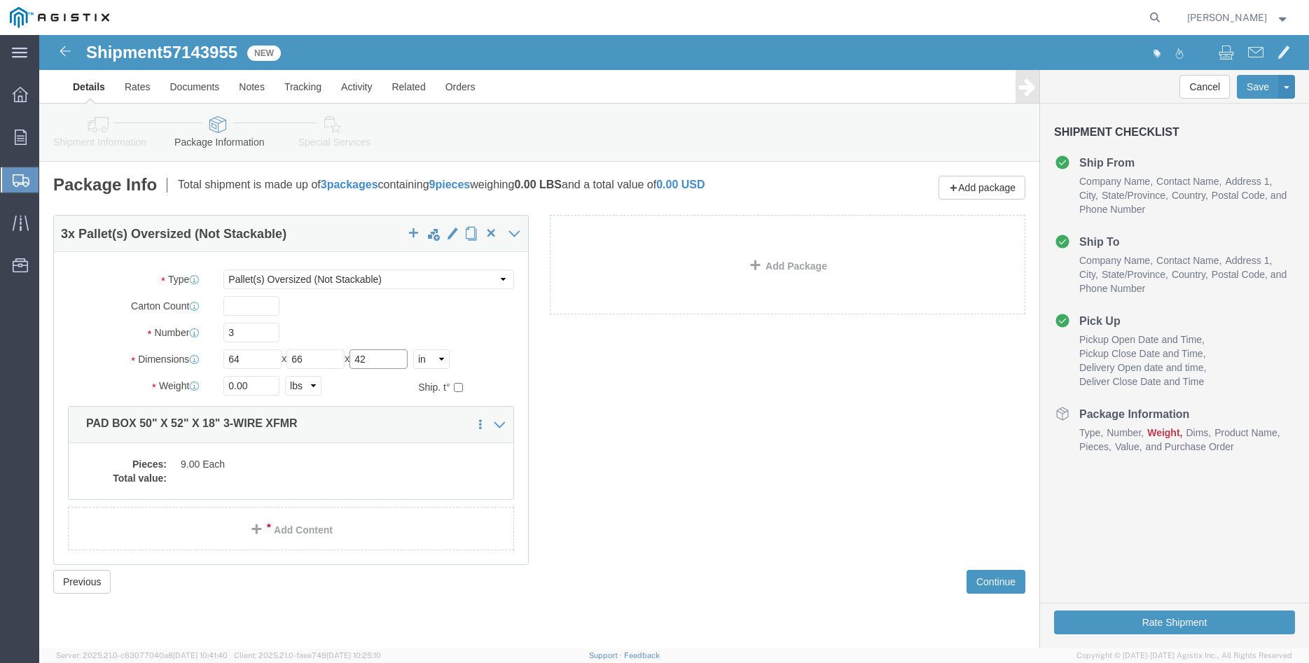
type input "42"
type input "5100"
click label "Number"
click dd "9.00 Each"
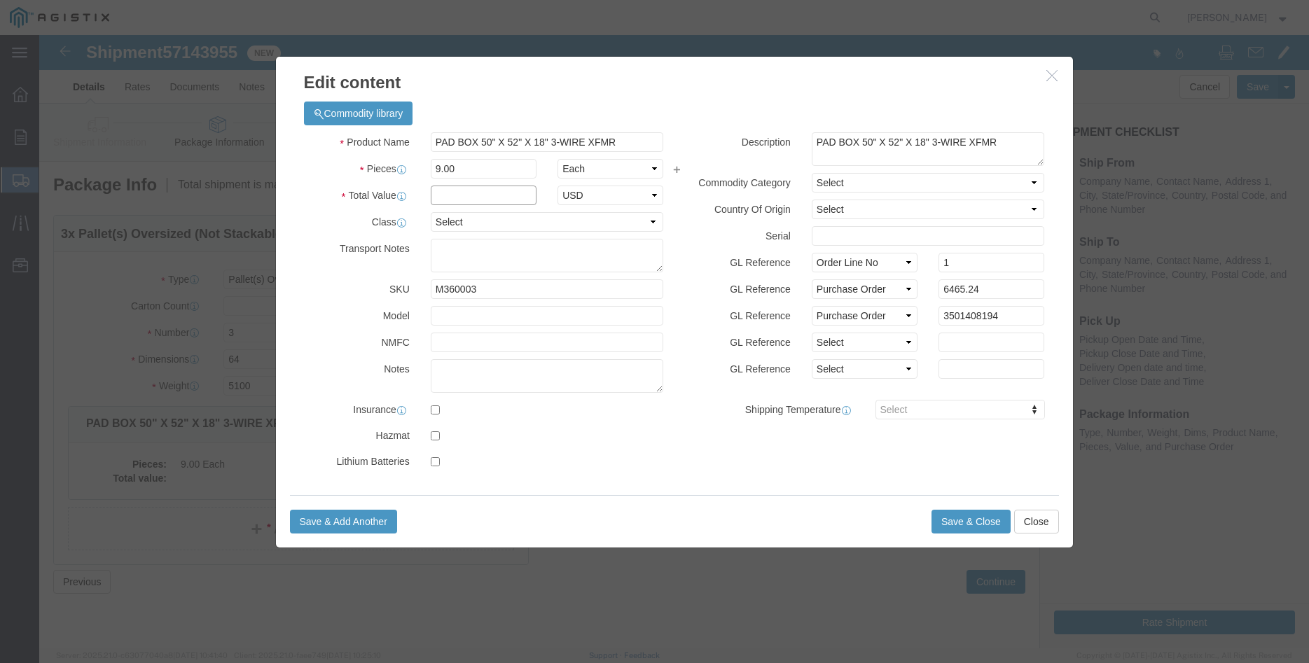
click input "text"
type input "6465.24"
select select "USD"
click select "Select 50 55 60 65 70 85 92.5 100 125 175 250 300 400"
select select "100"
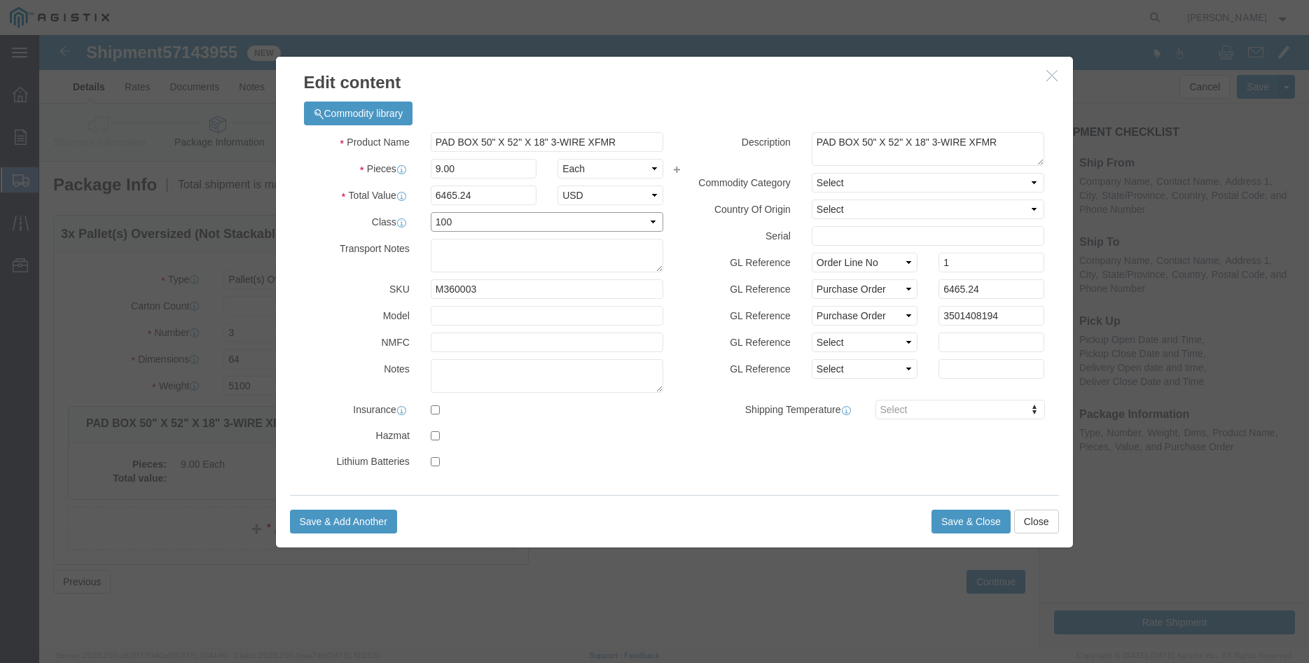
click option "100"
click label "GL Reference"
click button "Save & Close"
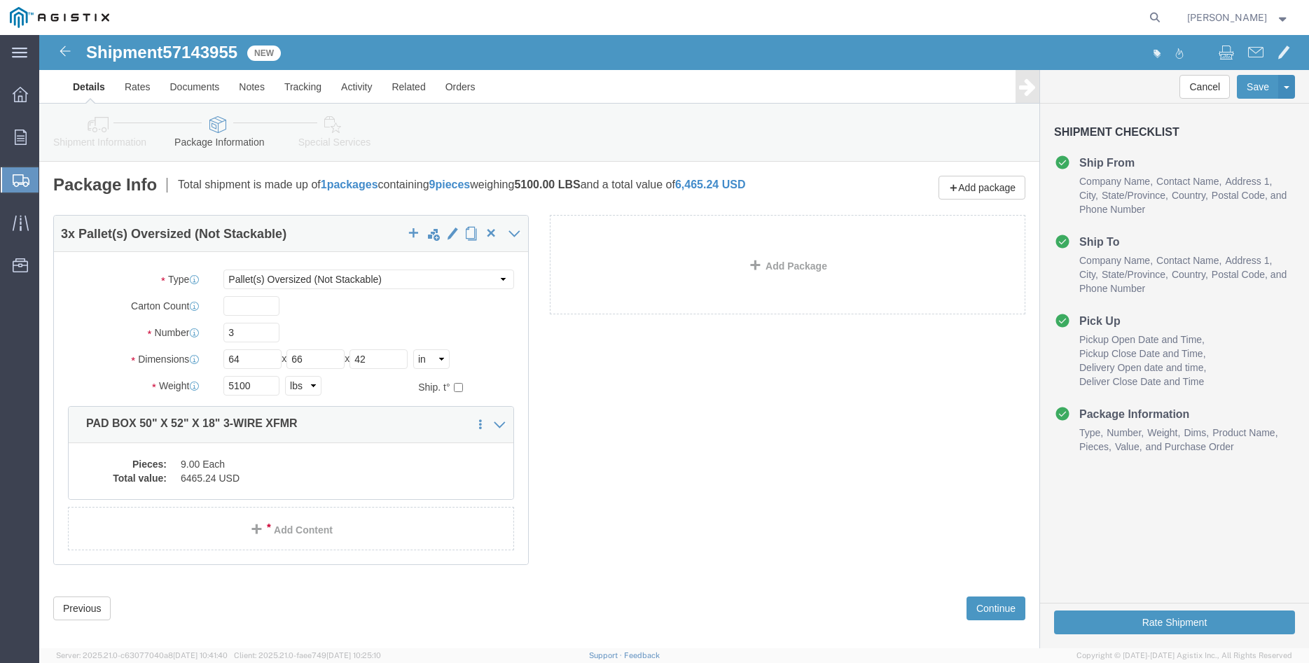
scroll to position [15, 0]
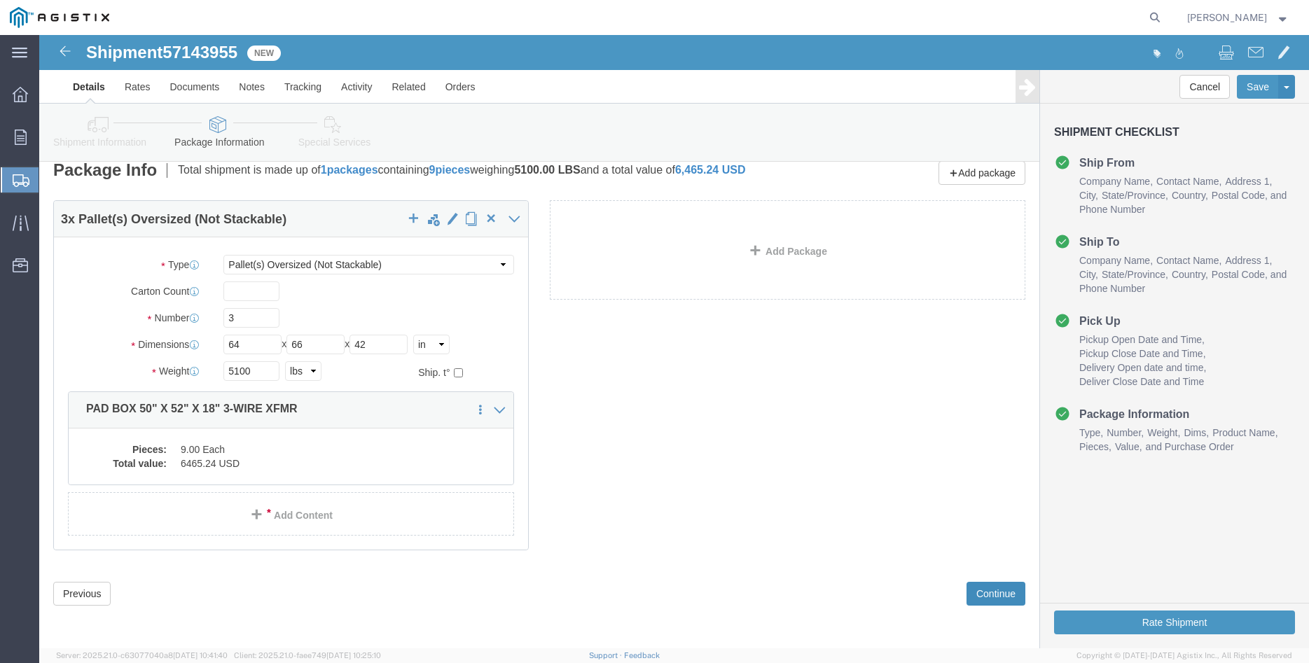
click button "Continue"
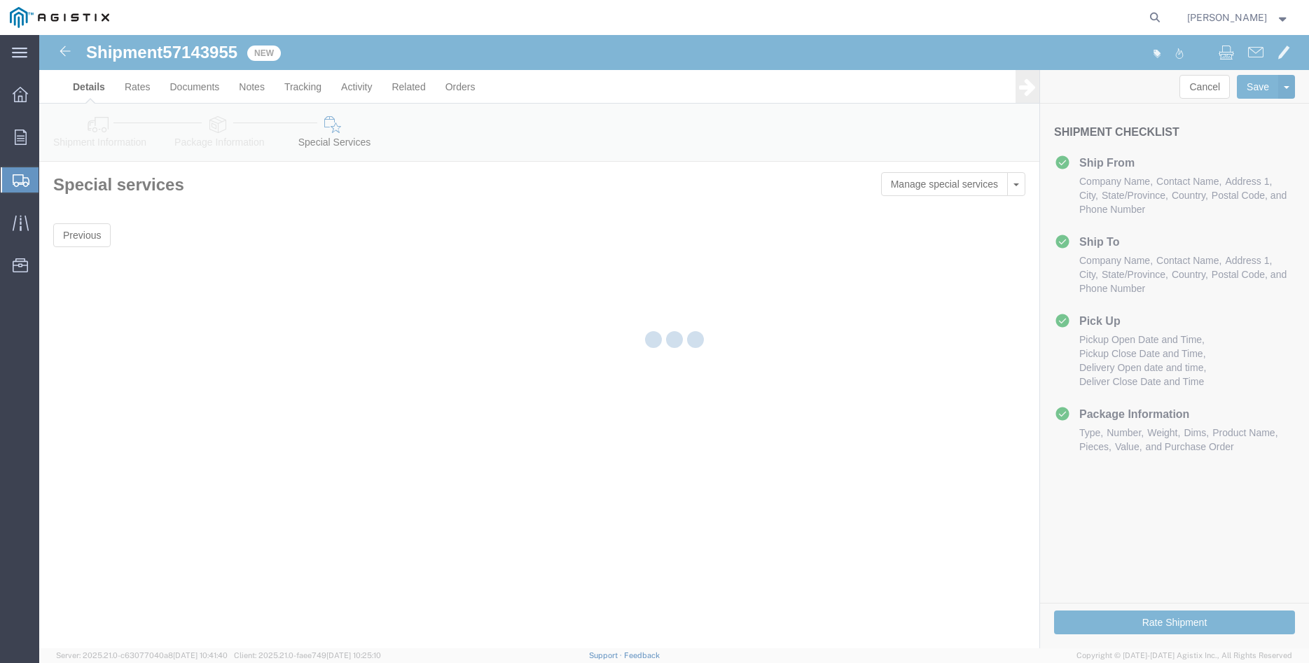
scroll to position [0, 0]
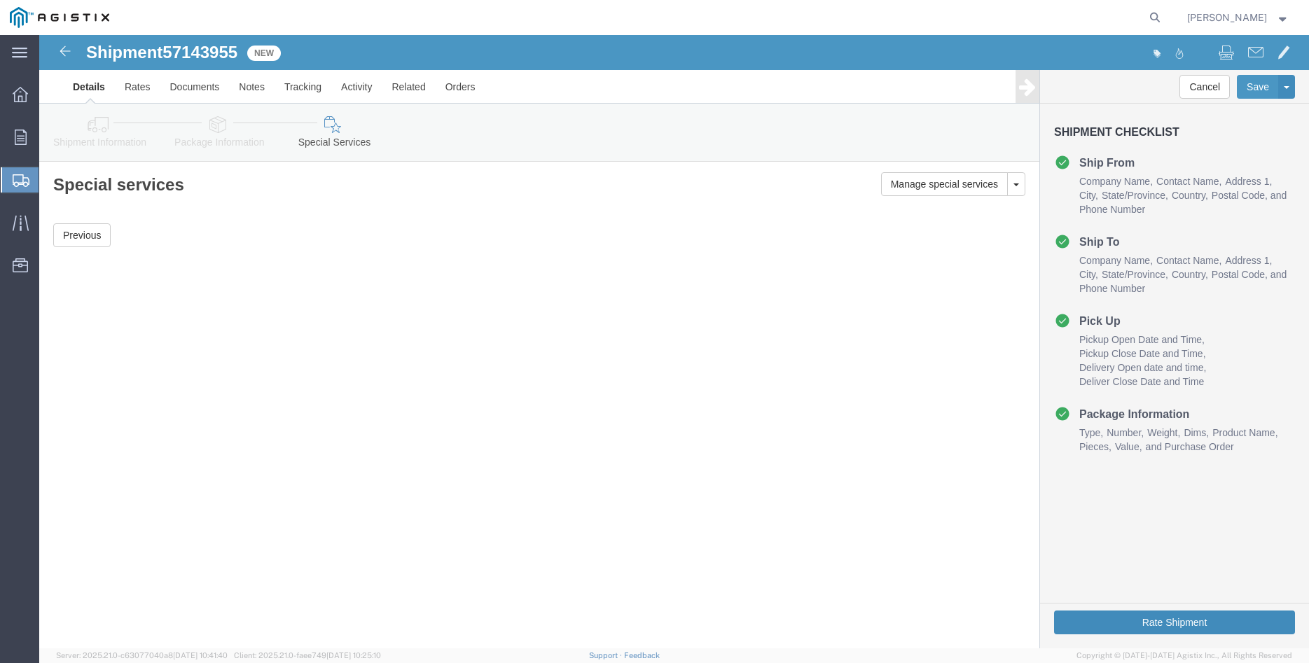
click button "Rate Shipment"
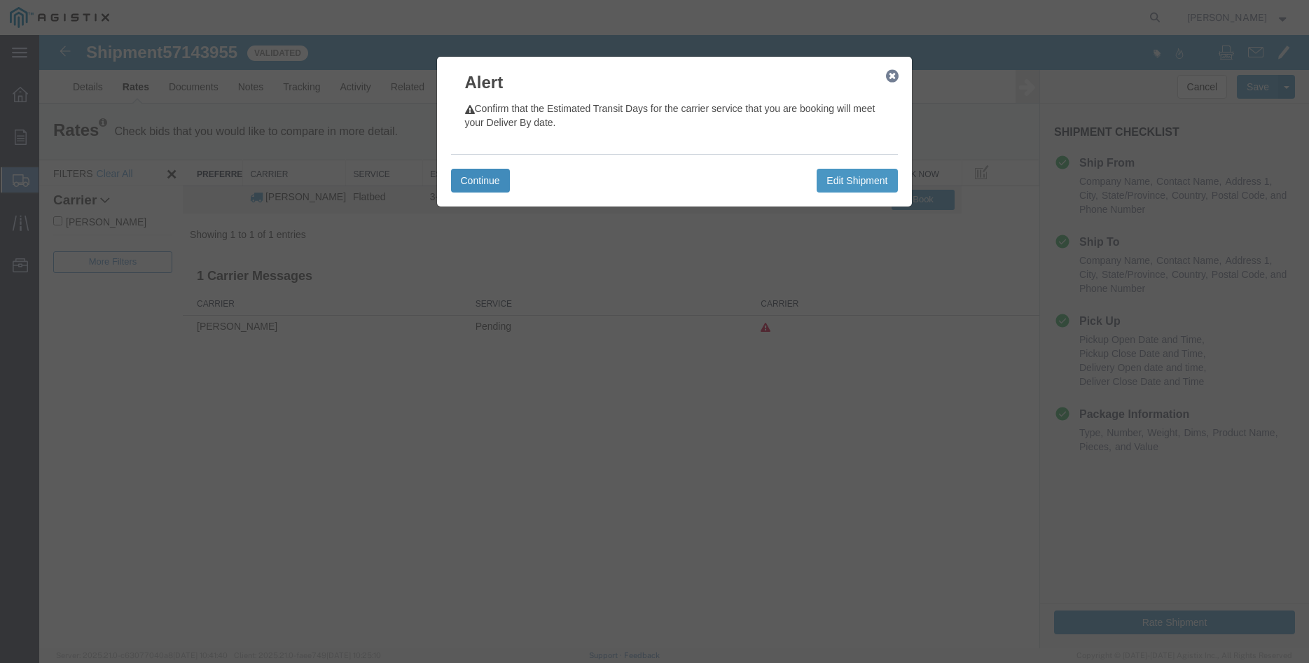
click at [503, 181] on button "Continue" at bounding box center [480, 181] width 59 height 24
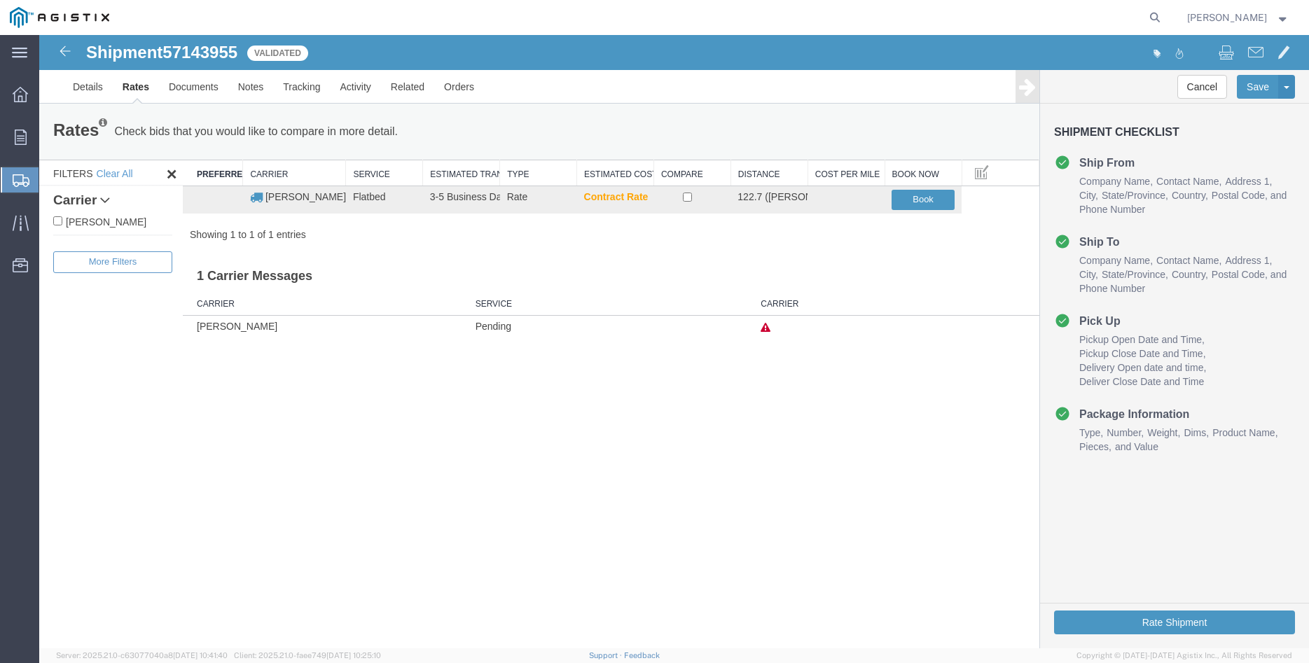
click at [111, 227] on label "[PERSON_NAME]" at bounding box center [112, 221] width 119 height 15
click at [62, 226] on input "[PERSON_NAME]" at bounding box center [57, 220] width 9 height 9
checkbox input "true"
click at [691, 201] on input "checkbox" at bounding box center [687, 197] width 9 height 9
checkbox input "true"
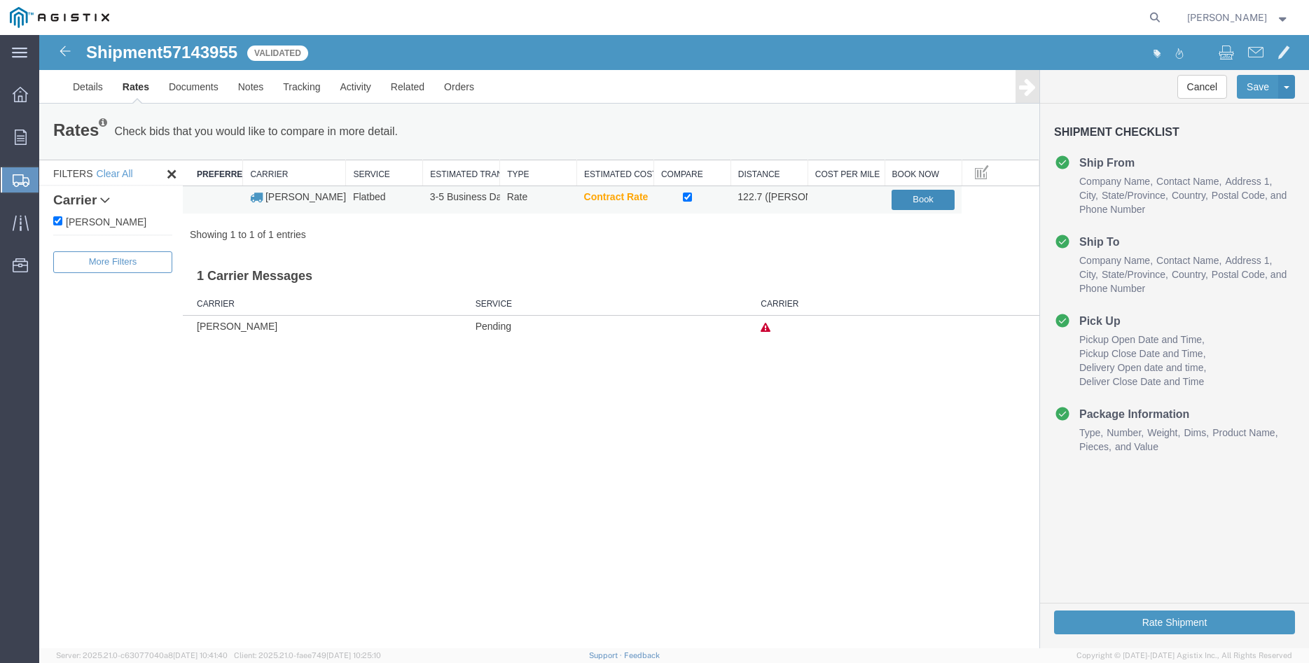
click at [928, 203] on button "Book" at bounding box center [923, 200] width 63 height 20
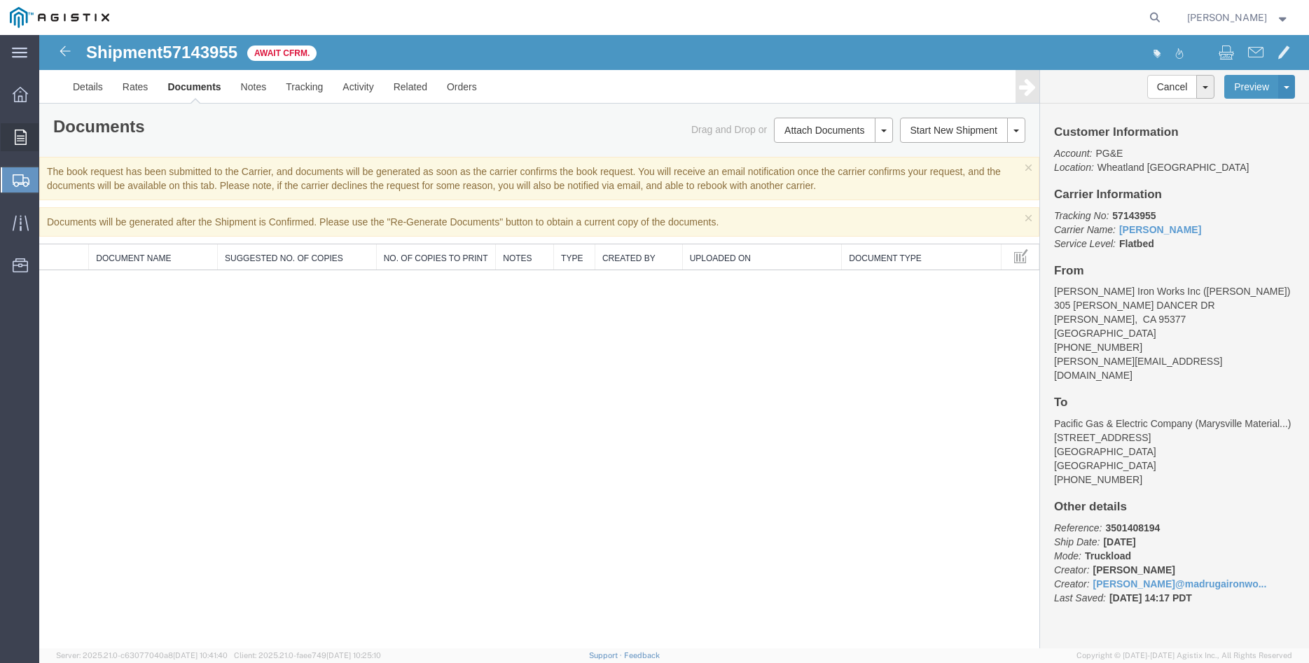
click at [21, 132] on icon at bounding box center [21, 137] width 12 height 15
